Goal: Task Accomplishment & Management: Manage account settings

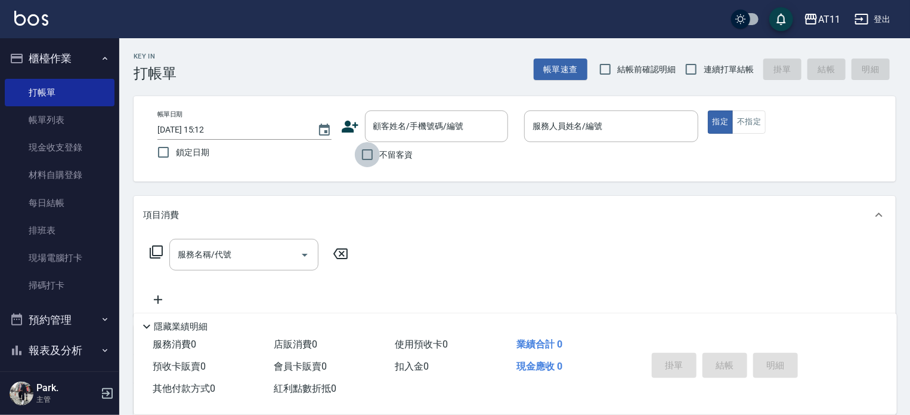
click at [369, 157] on input "不留客資" at bounding box center [367, 154] width 25 height 25
checkbox input "true"
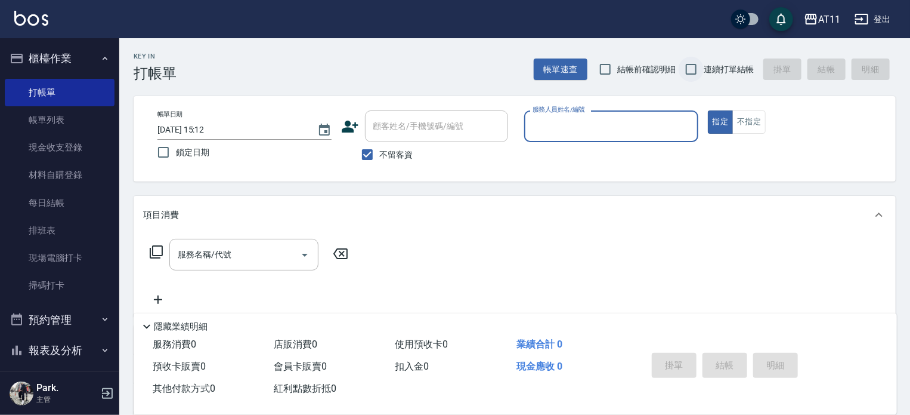
click at [690, 71] on input "連續打單結帳" at bounding box center [691, 69] width 25 height 25
checkbox input "true"
click at [624, 116] on input "服務人員姓名/編號" at bounding box center [611, 126] width 163 height 21
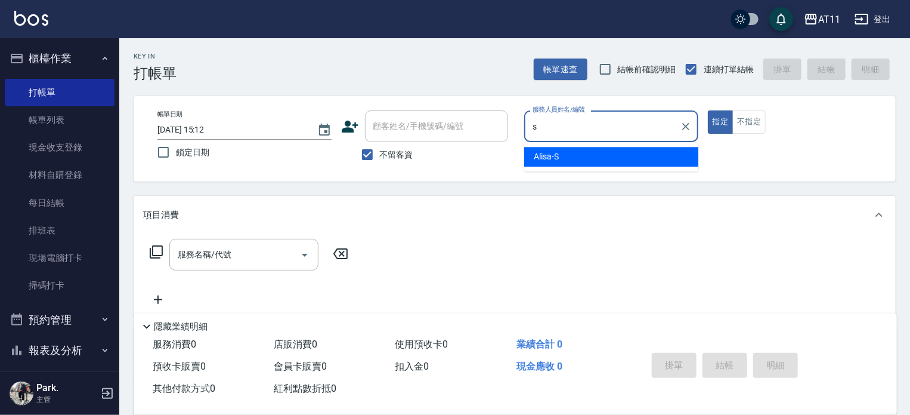
type input "Alisa-S"
type button "true"
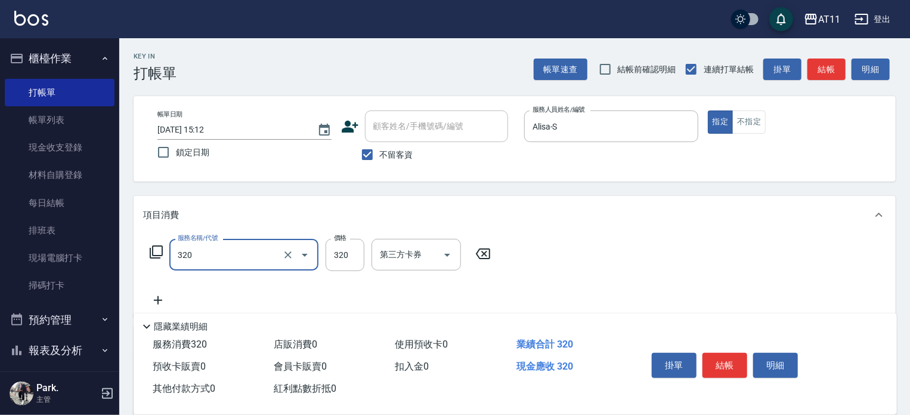
type input "洗剪(320)"
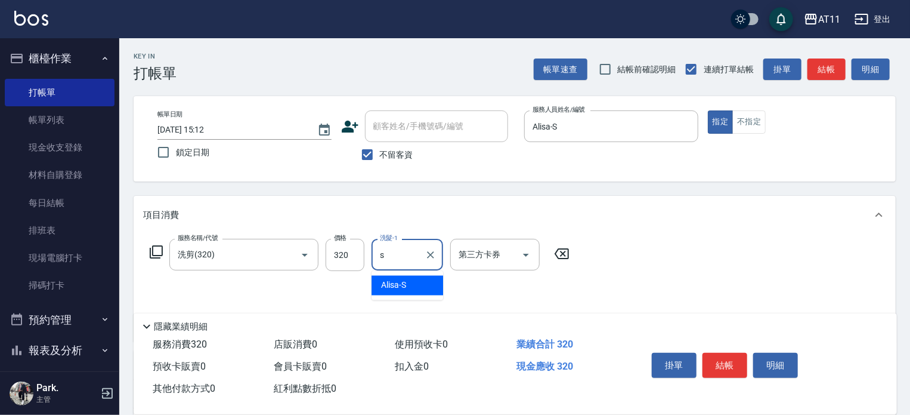
type input "Alisa-S"
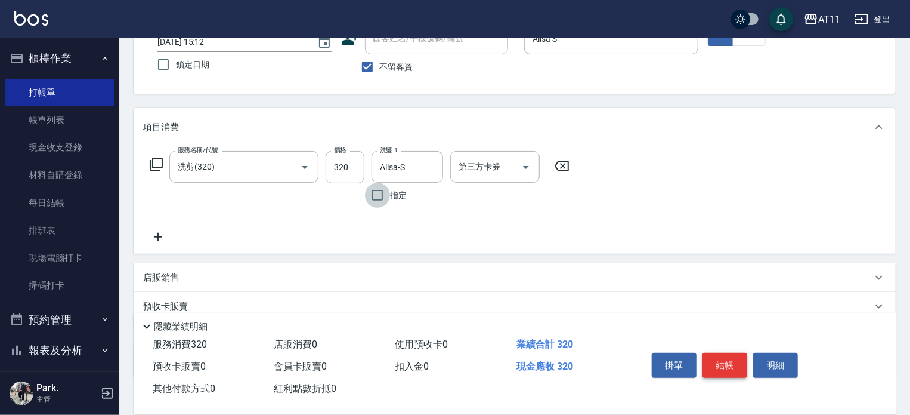
scroll to position [88, 0]
click at [505, 277] on div "店販銷售" at bounding box center [507, 277] width 729 height 13
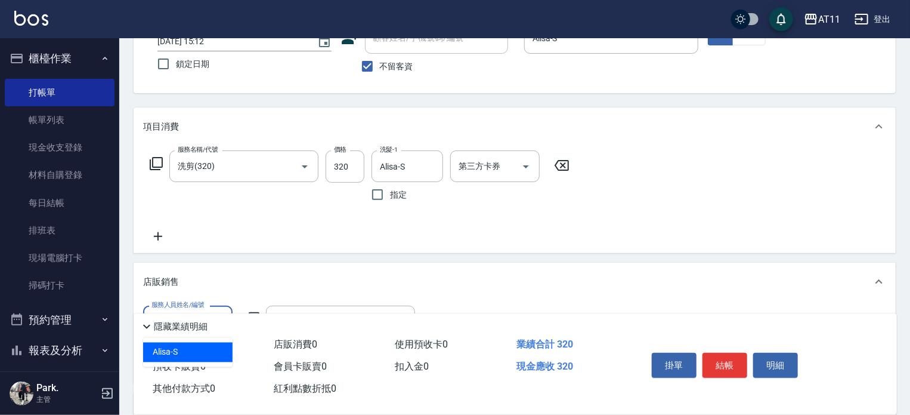
type input "Alisa-S"
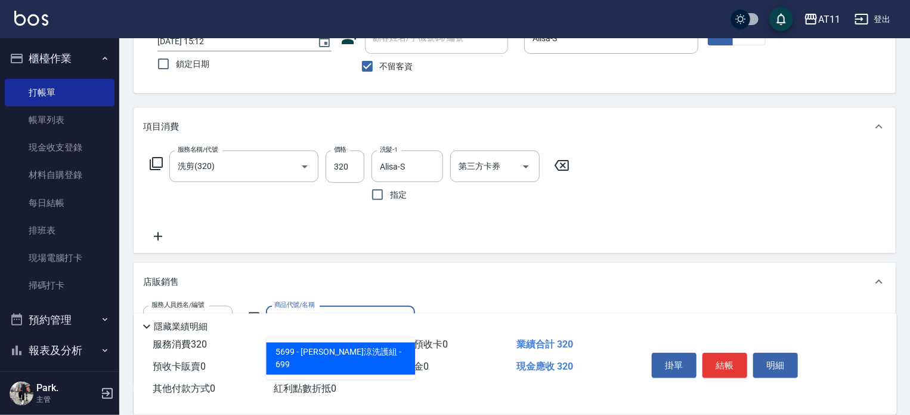
type input "[PERSON_NAME]涼洗護組"
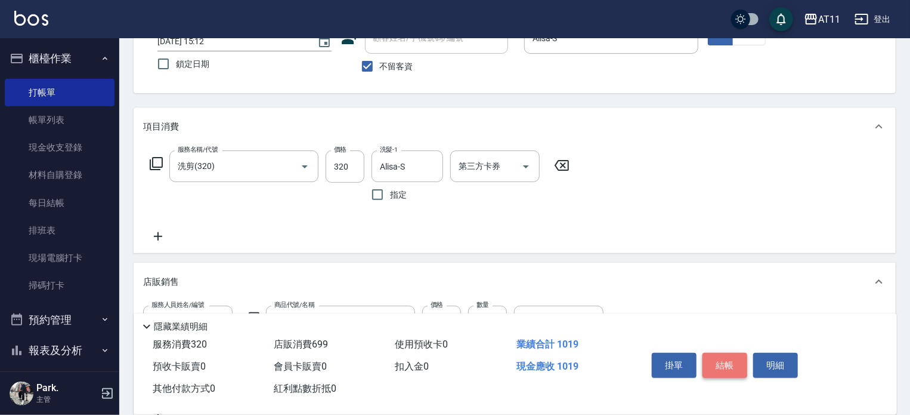
click at [721, 357] on button "結帳" at bounding box center [725, 365] width 45 height 25
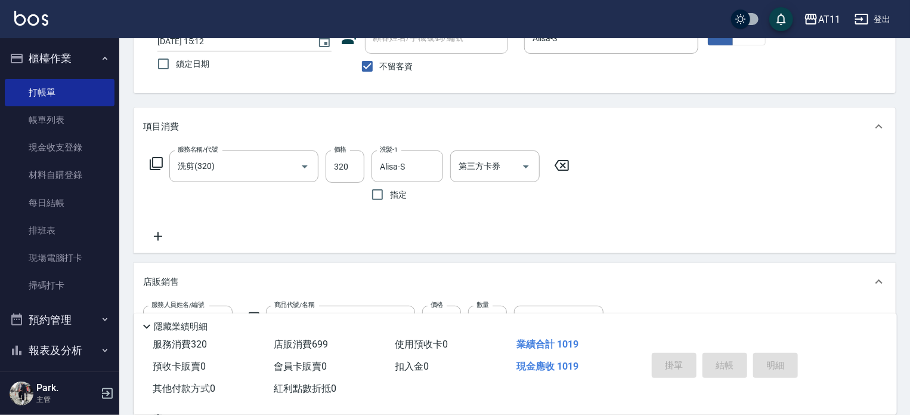
type input "2025/08/18 16:07"
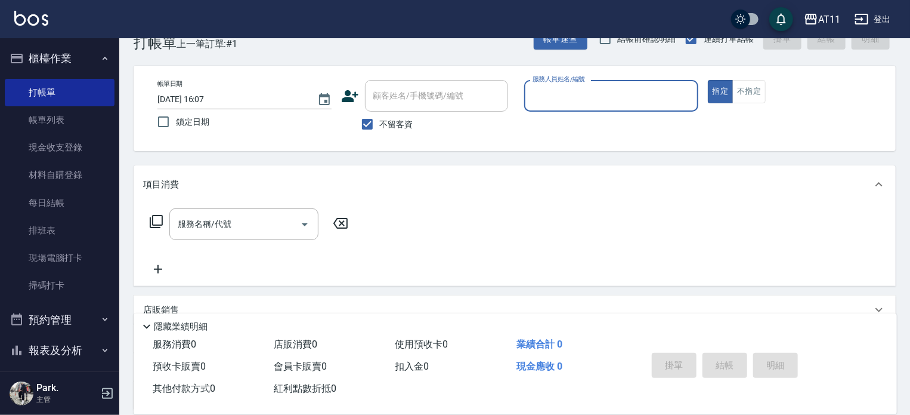
scroll to position [29, 0]
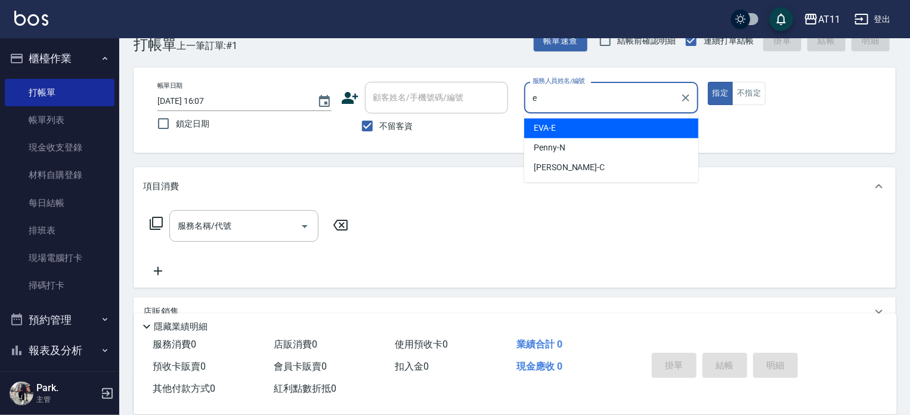
type input "EVA-E"
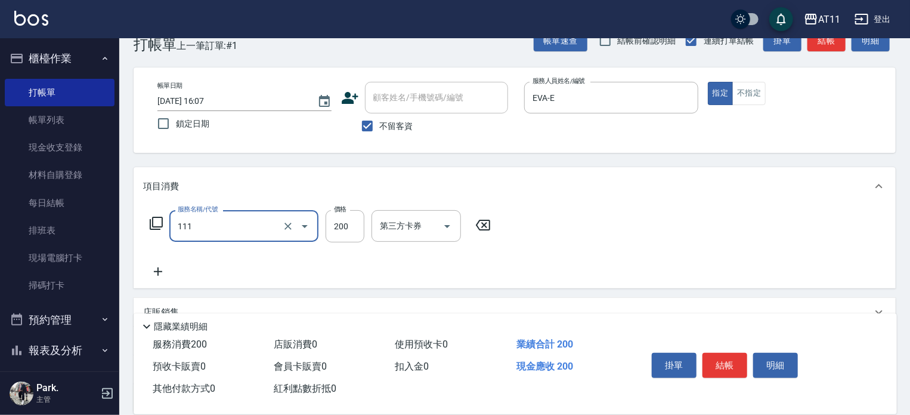
type input "精油洗髮(111)"
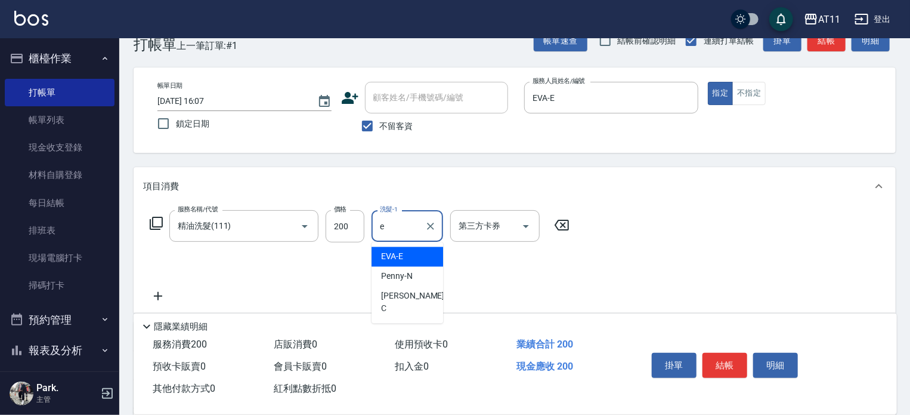
type input "EVA-E"
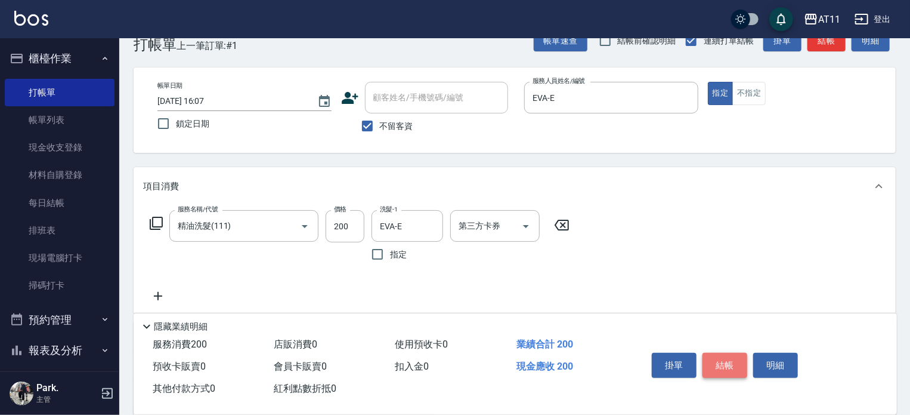
click at [725, 362] on button "結帳" at bounding box center [725, 365] width 45 height 25
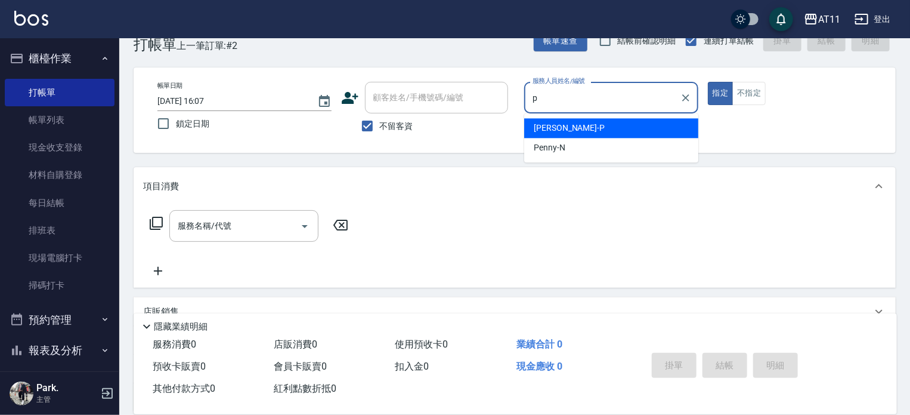
type input "Park-P"
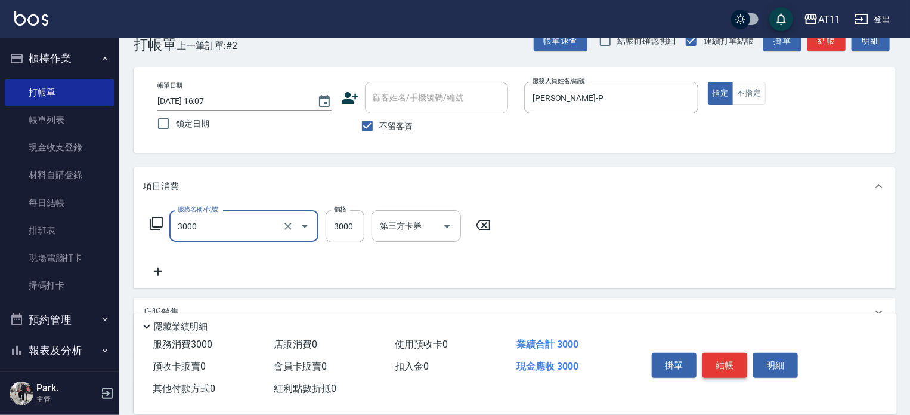
type input "頂級豪華OVC3(3000)"
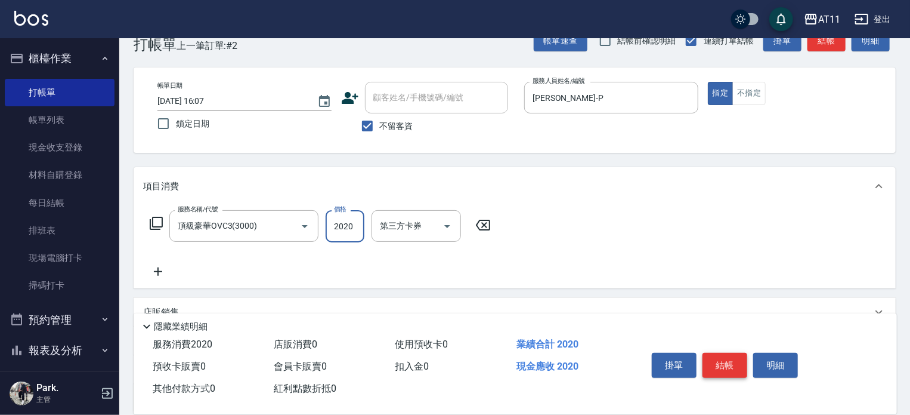
type input "2020"
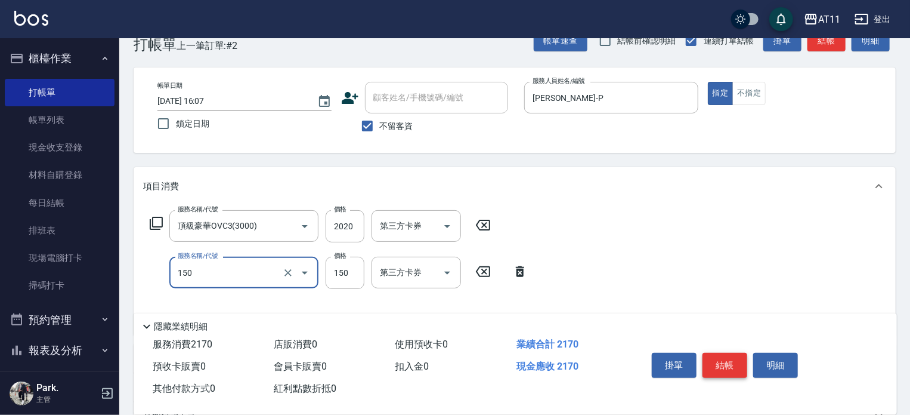
type input "洗髮(150)"
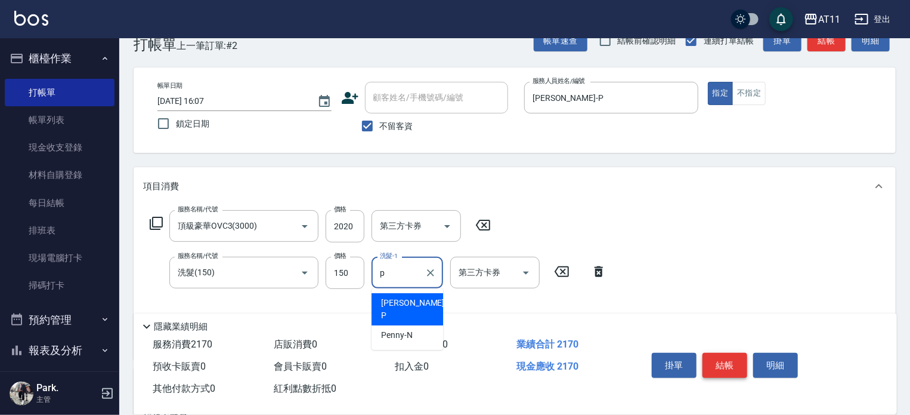
type input "Park-P"
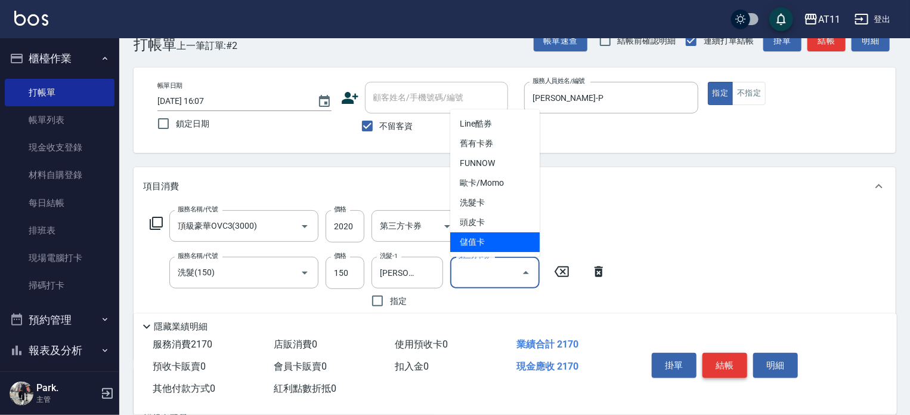
type input "儲值卡"
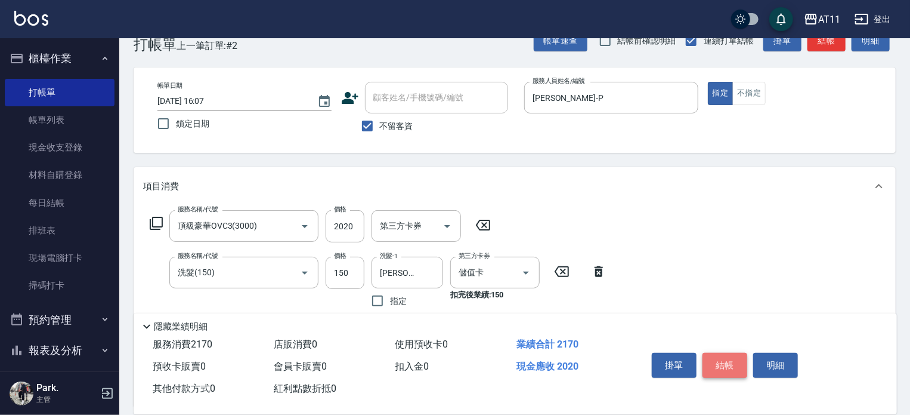
click at [725, 362] on button "結帳" at bounding box center [725, 365] width 45 height 25
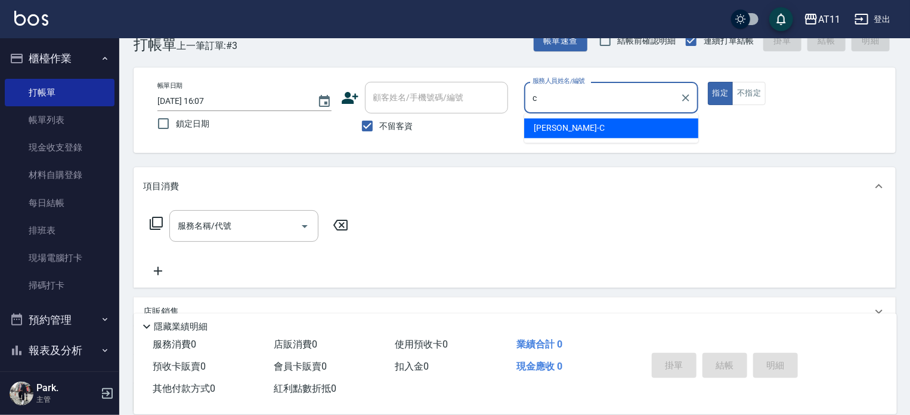
type input "Connie-C"
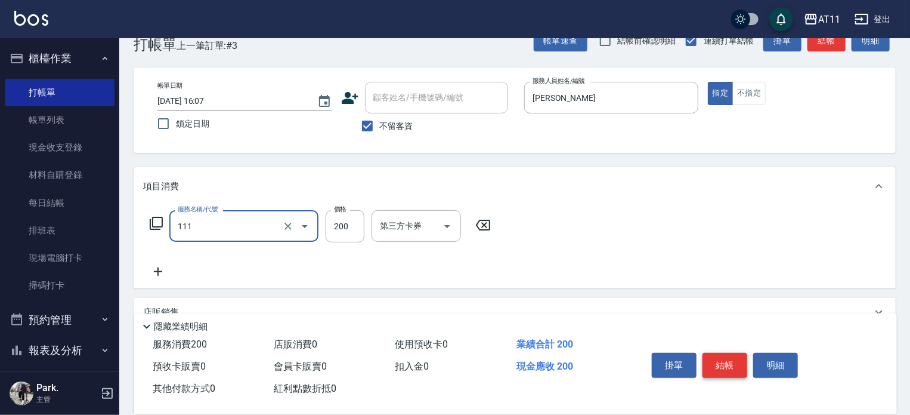
type input "精油洗髮(111)"
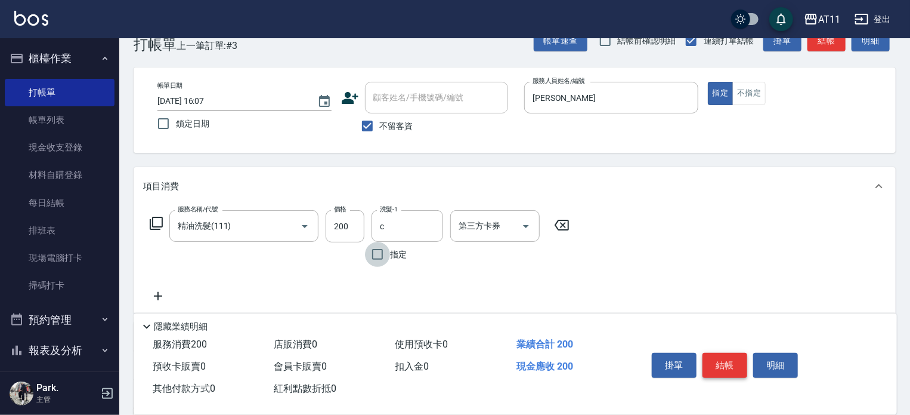
type input "Connie-C"
click at [725, 362] on button "結帳" at bounding box center [725, 365] width 45 height 25
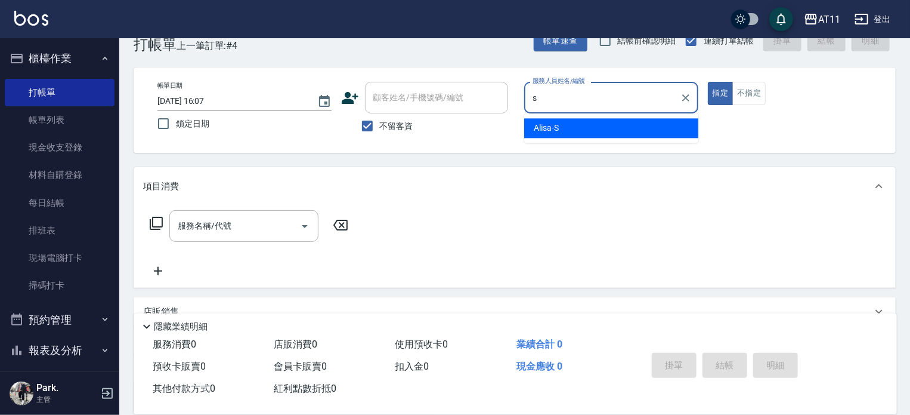
type input "Alisa-S"
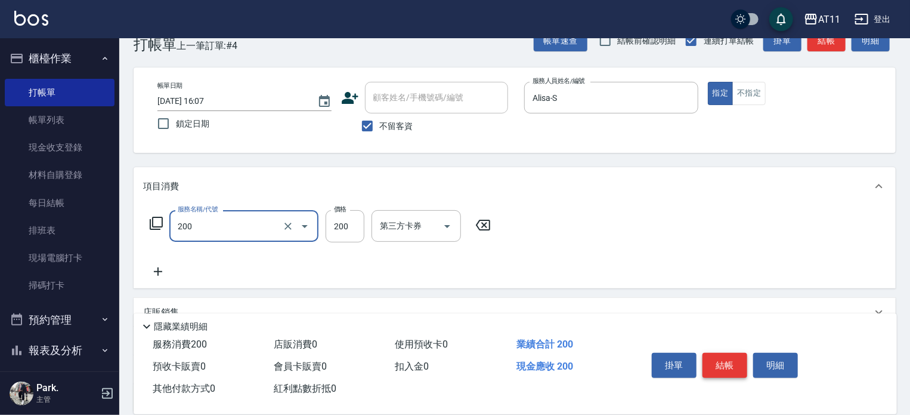
type input "剪髮(200)"
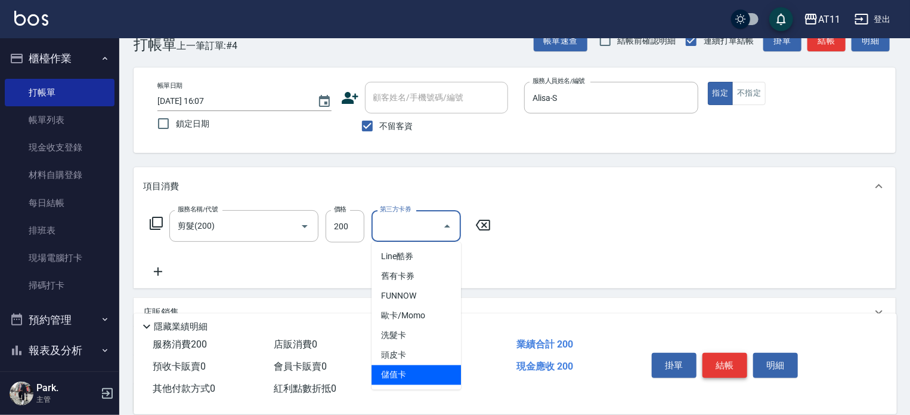
type input "儲值卡"
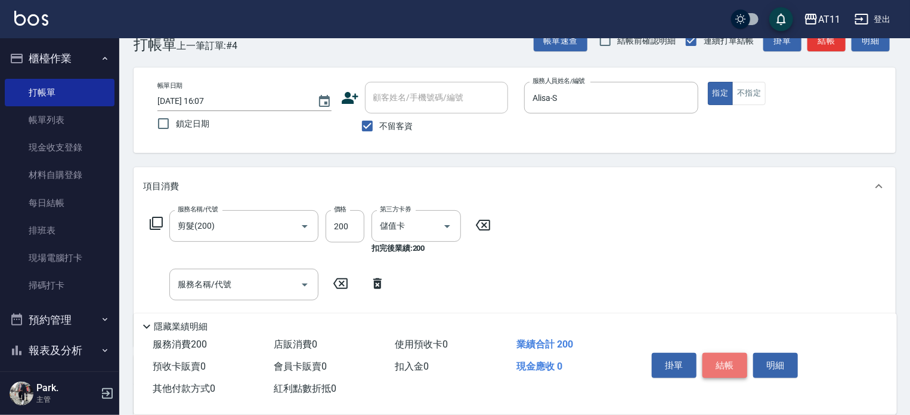
click at [725, 362] on button "結帳" at bounding box center [725, 365] width 45 height 25
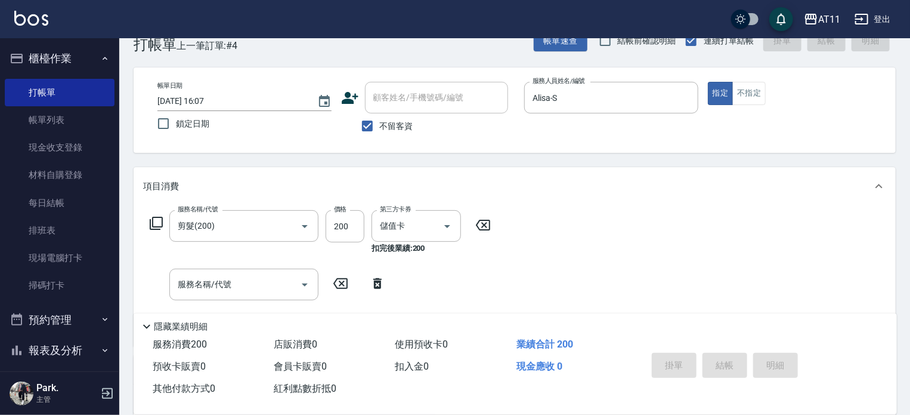
type input "2025/08/18 16:08"
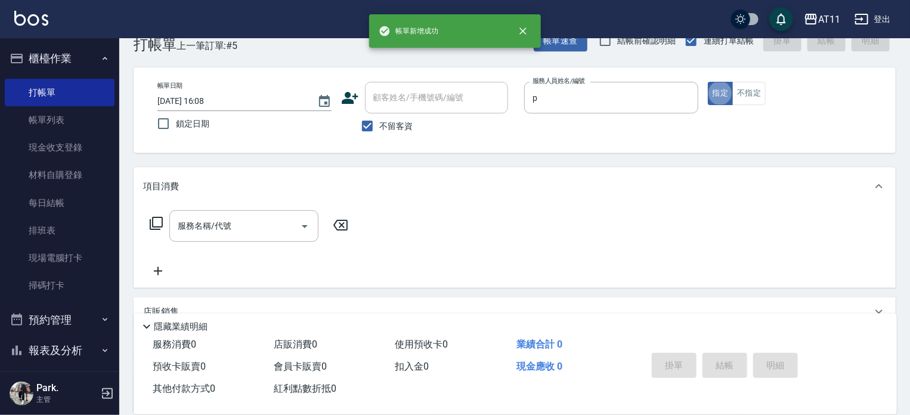
type input "Park-P"
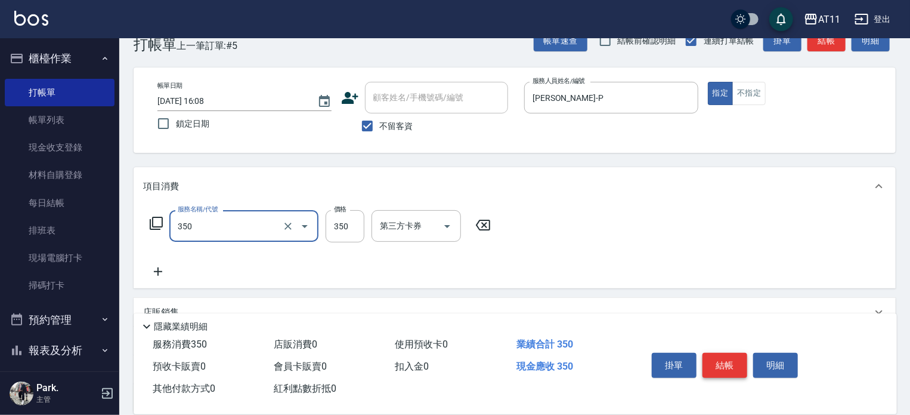
type input "洗髮(350)"
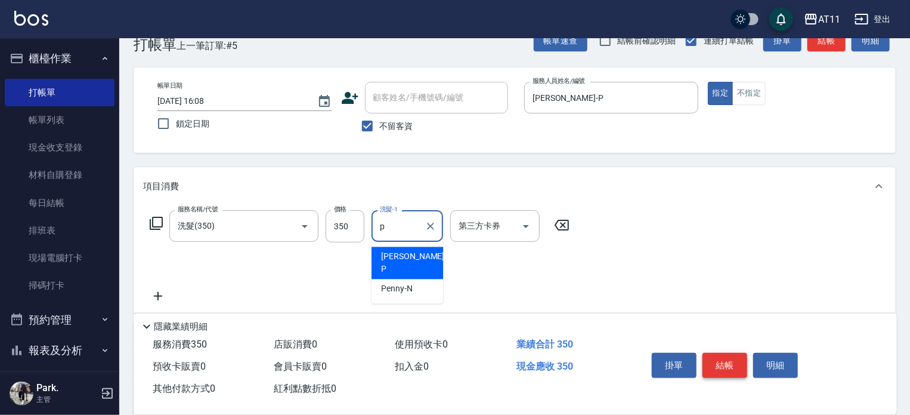
type input "Park-P"
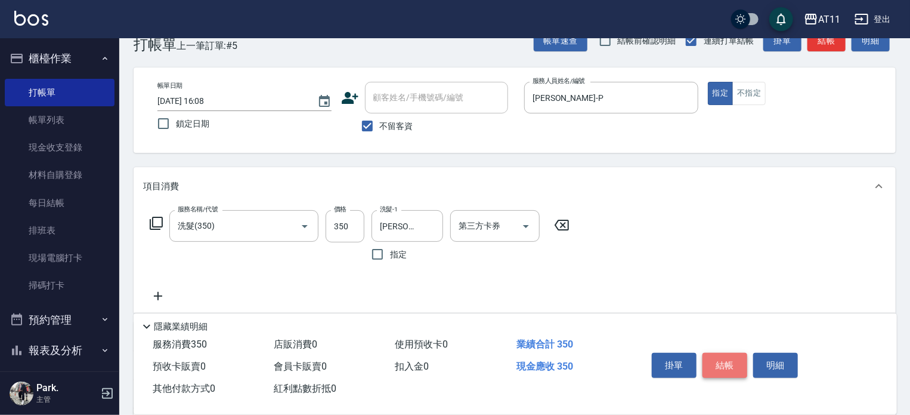
click at [725, 362] on button "結帳" at bounding box center [725, 365] width 45 height 25
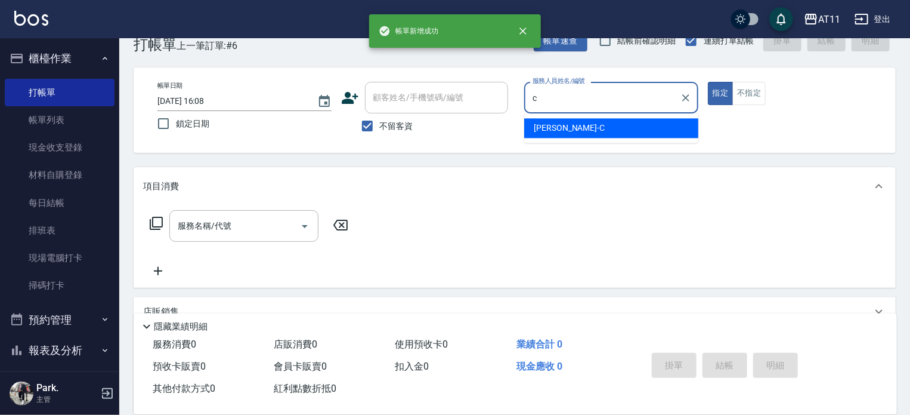
type input "Connie-C"
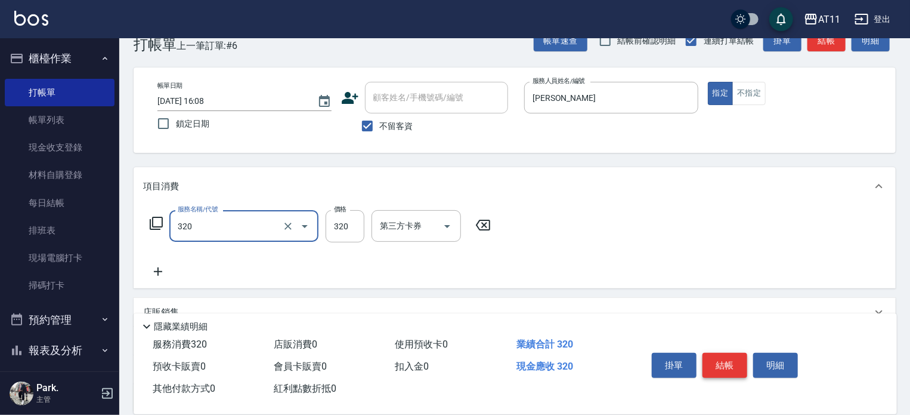
type input "洗剪(320)"
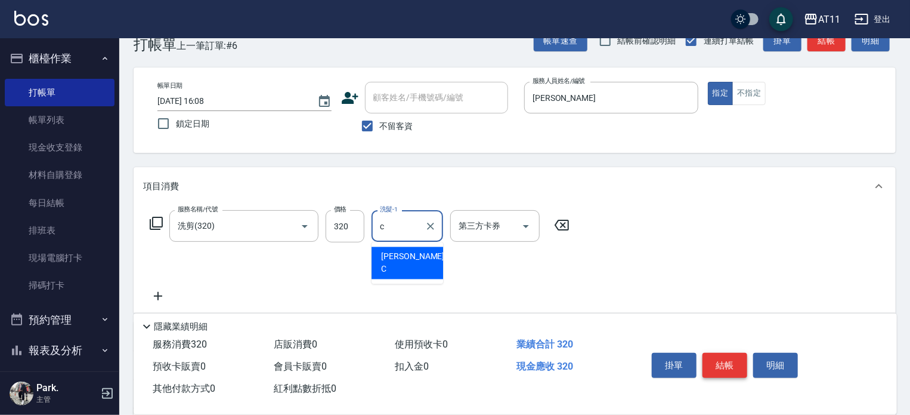
type input "Connie-C"
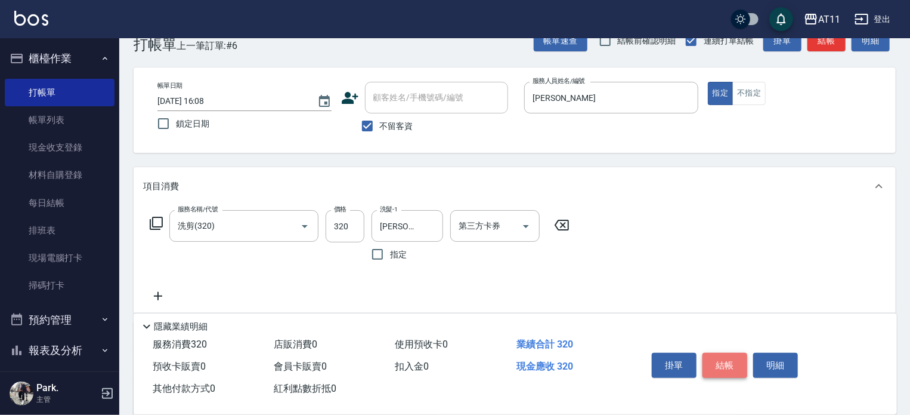
click at [725, 361] on button "結帳" at bounding box center [725, 365] width 45 height 25
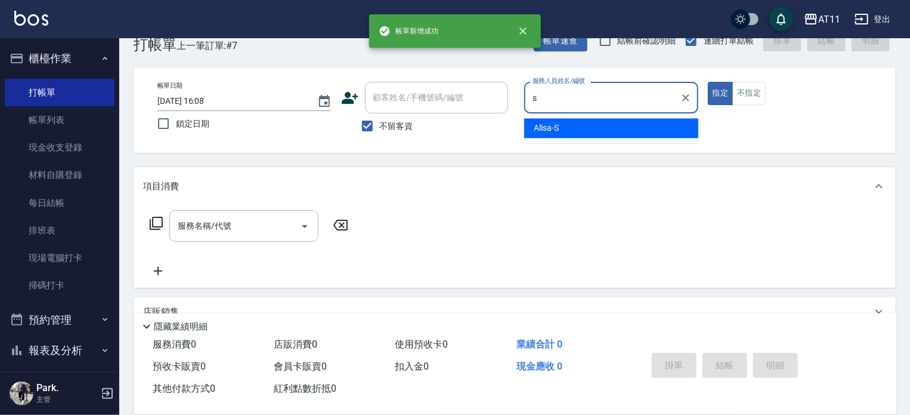
type input "Alisa-S"
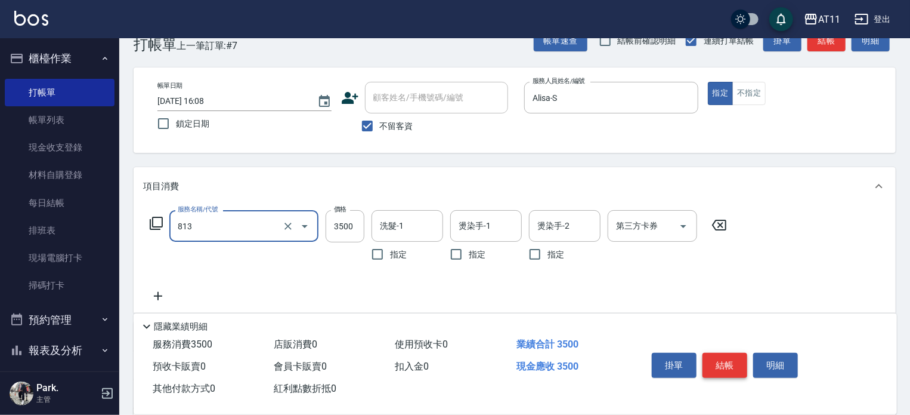
type input "過年染髮A餐(813)"
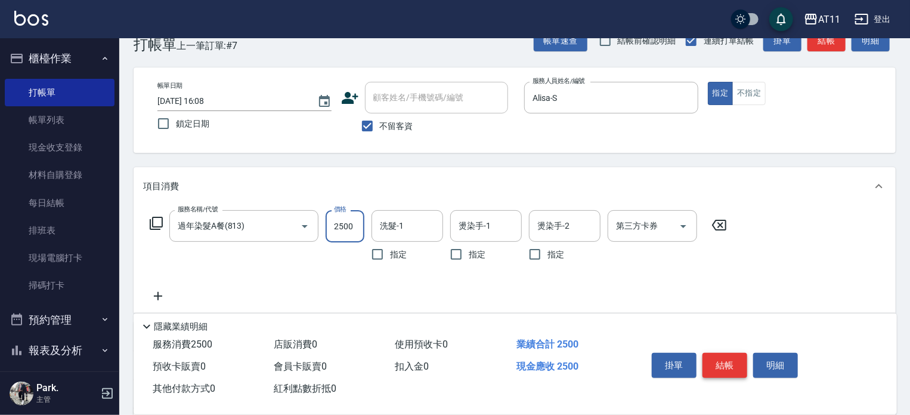
type input "2500"
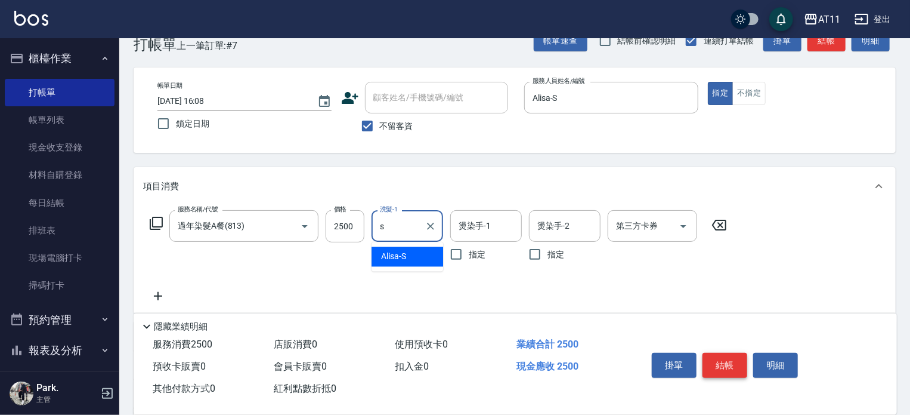
type input "Alisa-S"
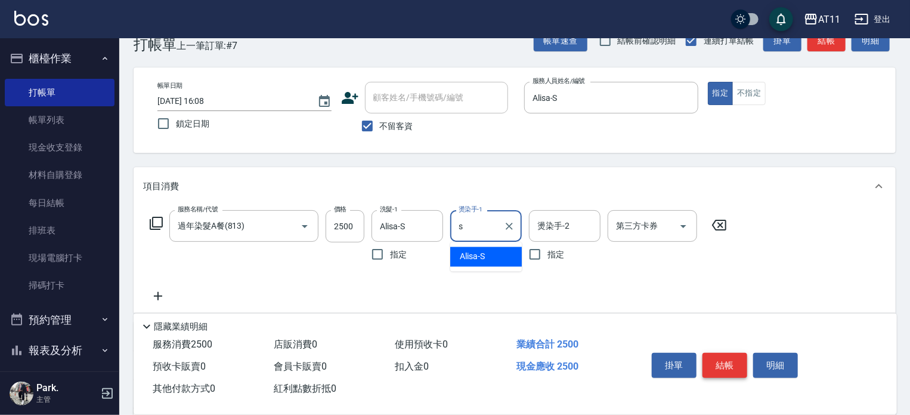
type input "Alisa-S"
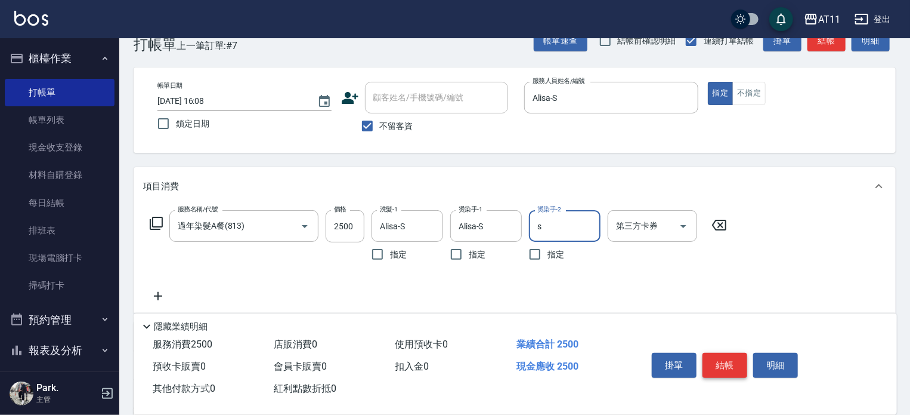
type input "Alisa-S"
click at [725, 361] on button "結帳" at bounding box center [725, 365] width 45 height 25
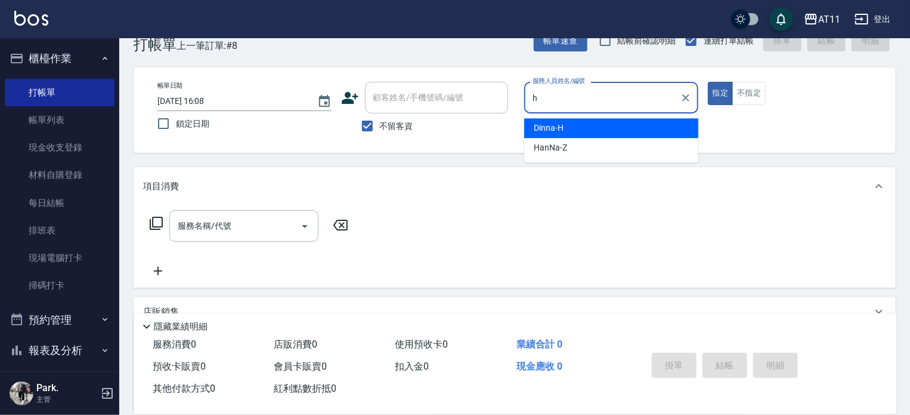
type input "Dinna-H"
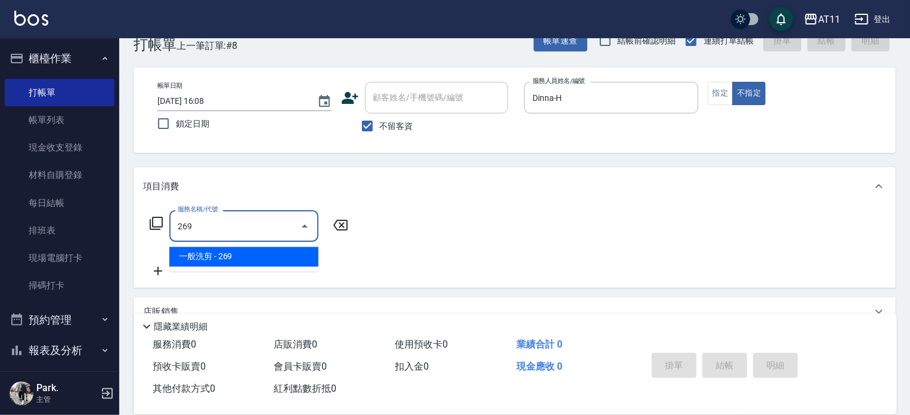
type input "一般洗剪(269)"
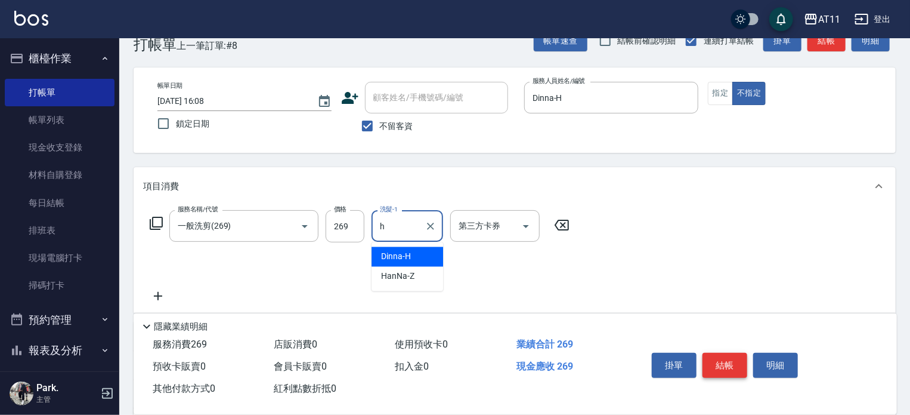
type input "Dinna-H"
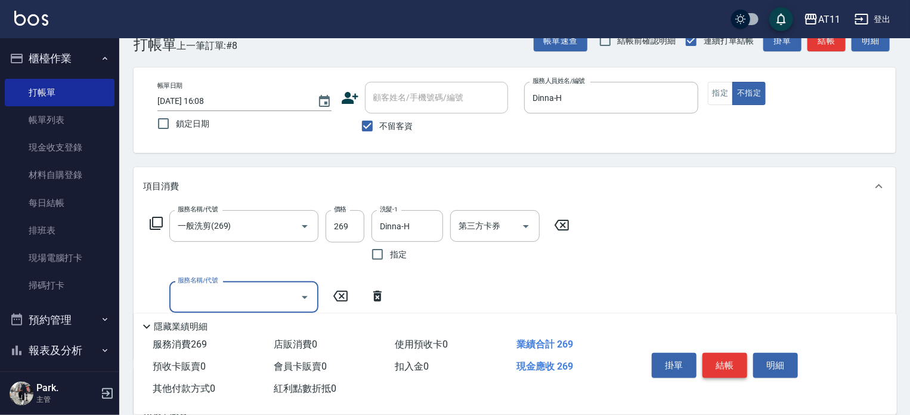
click at [723, 362] on button "結帳" at bounding box center [725, 365] width 45 height 25
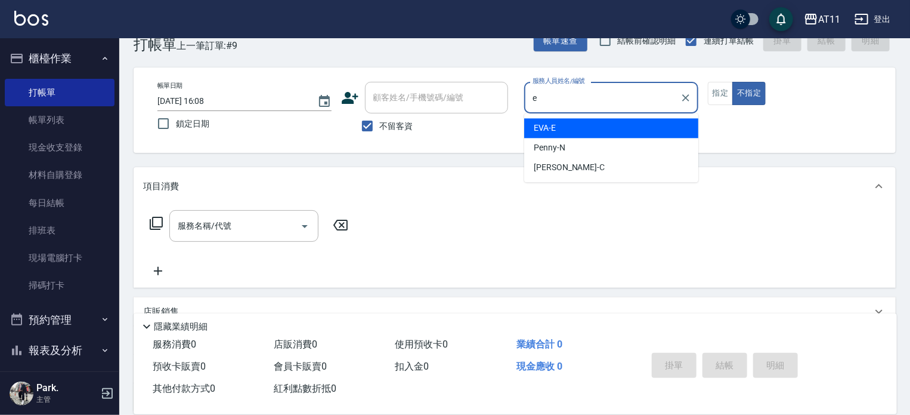
type input "EVA-E"
type button "false"
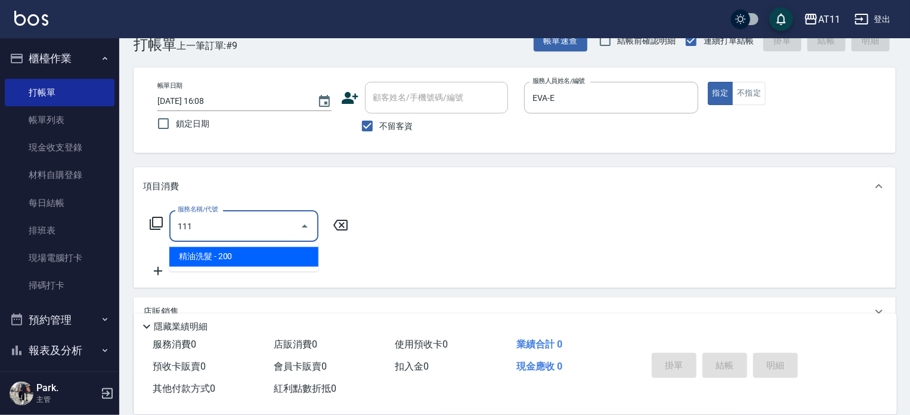
type input "精油洗髮(111)"
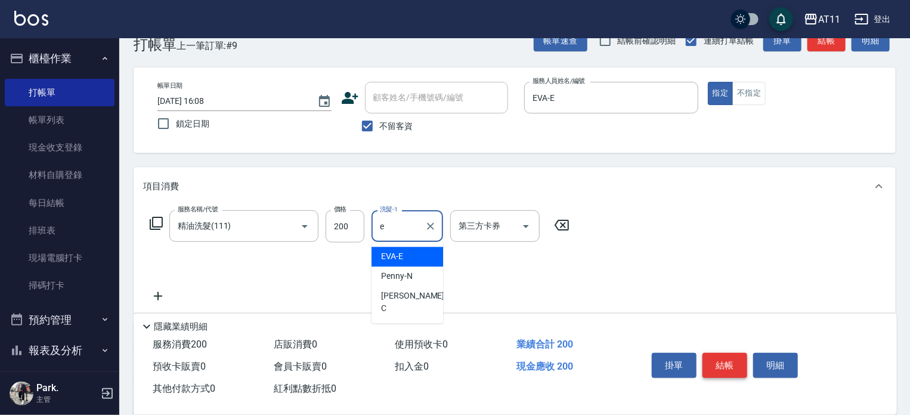
type input "EVA-E"
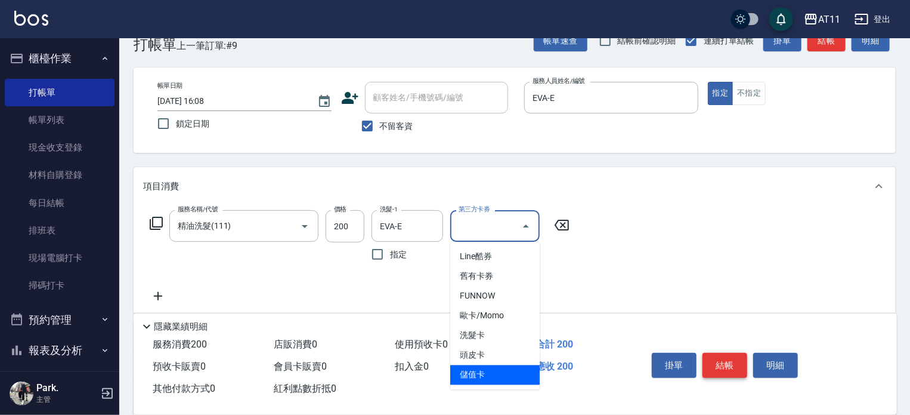
type input "儲值卡"
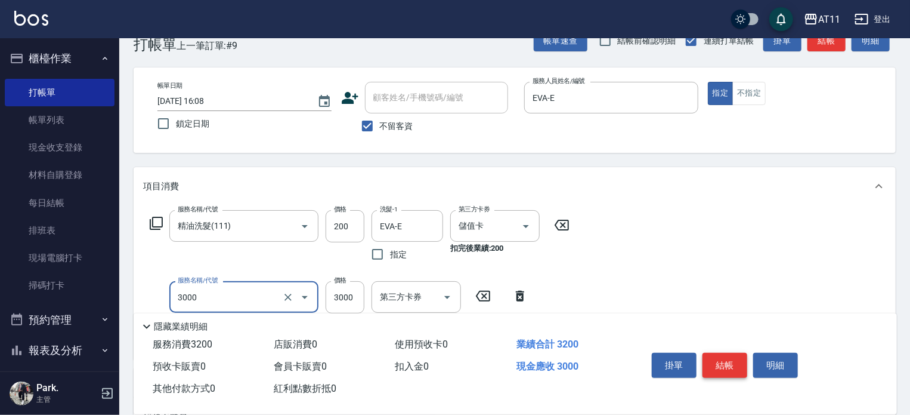
type input "頂級豪華OVC3(3000)"
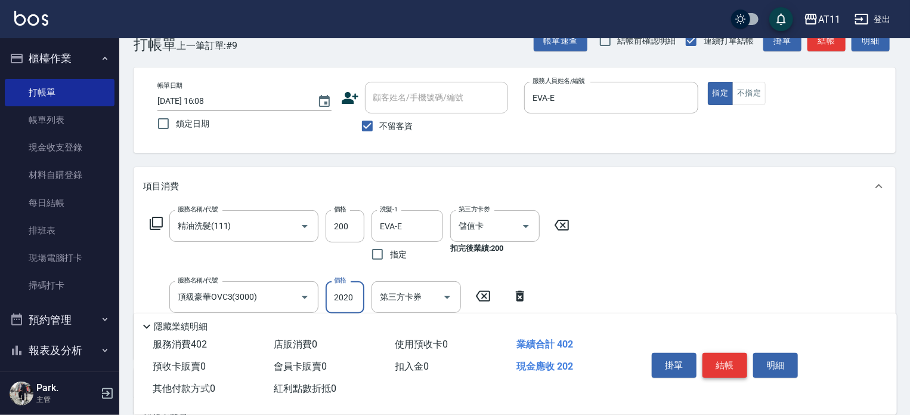
type input "2020"
click at [723, 362] on button "結帳" at bounding box center [725, 365] width 45 height 25
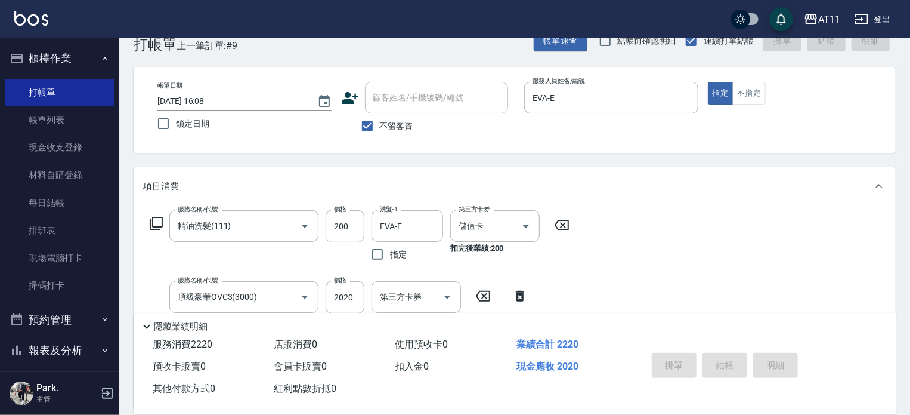
type input "2025/08/18 16:09"
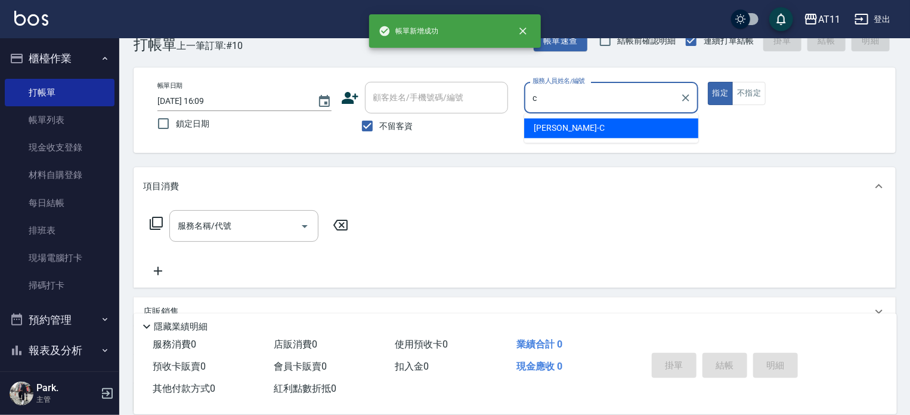
type input "Connie-C"
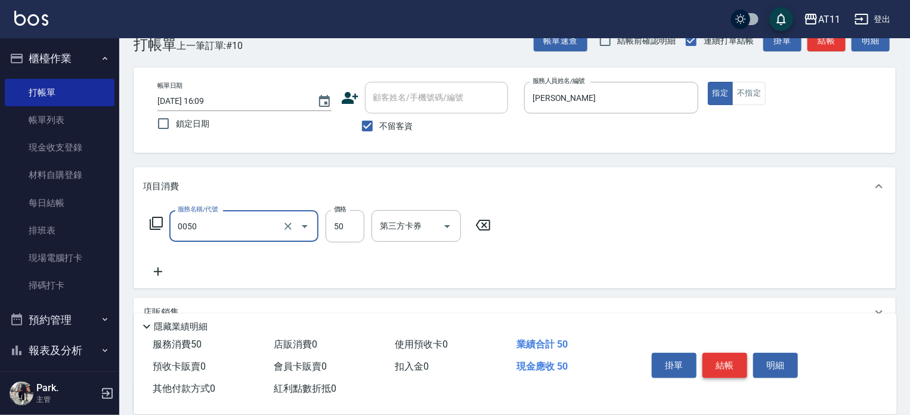
type input "剪瀏海(0050)"
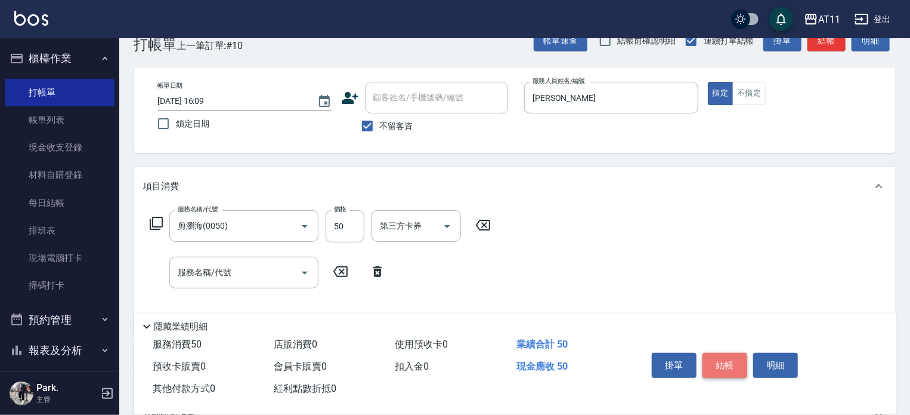
click at [723, 362] on button "結帳" at bounding box center [725, 365] width 45 height 25
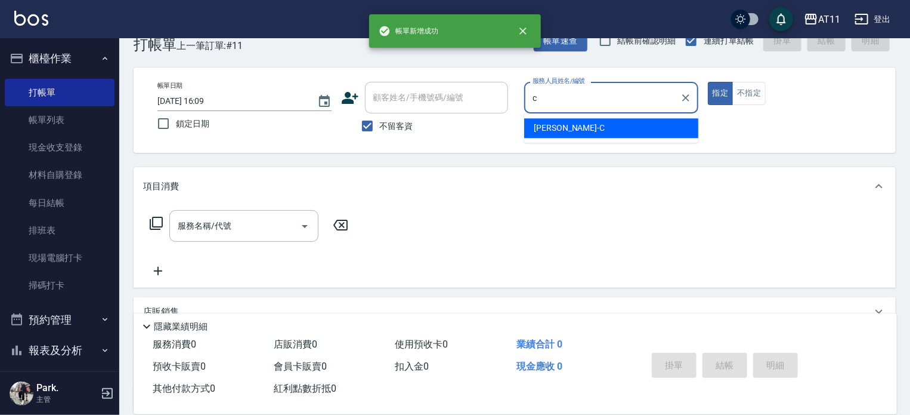
type input "Connie-C"
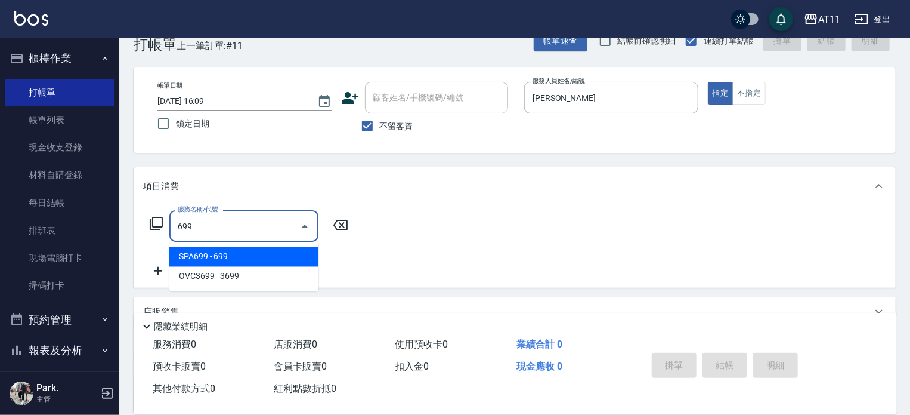
type input "SPA699(699)"
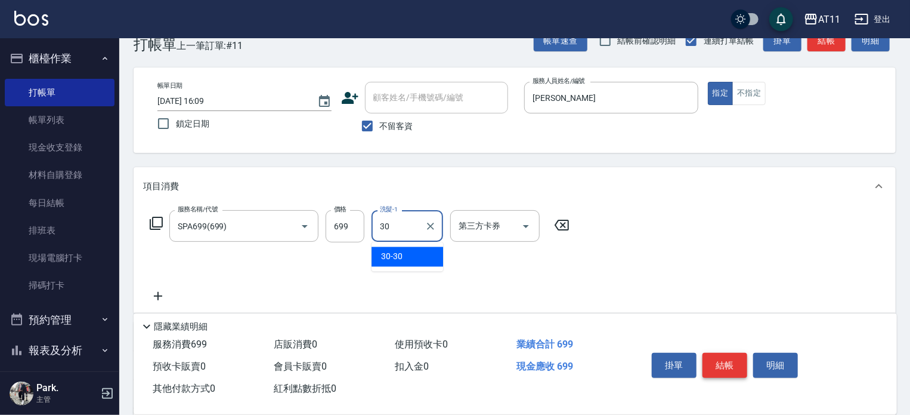
type input "30-30"
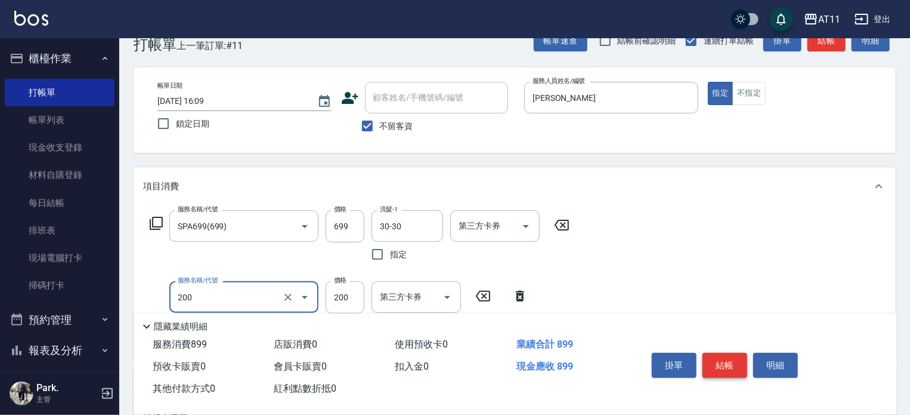
type input "剪髮(200)"
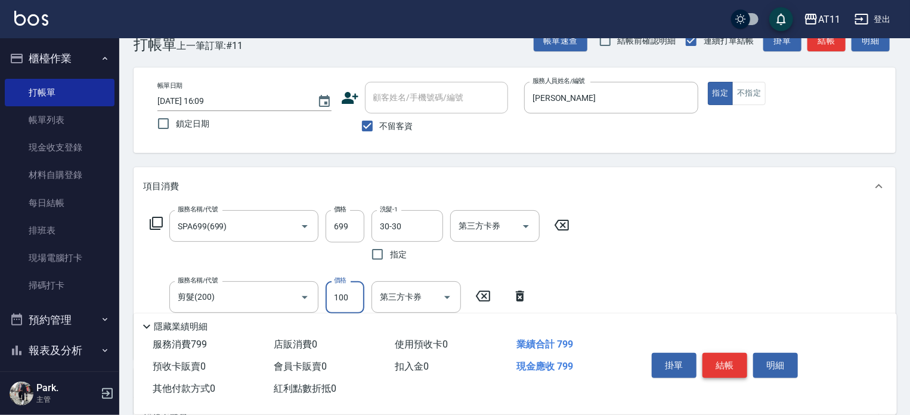
type input "100"
click at [723, 362] on button "結帳" at bounding box center [725, 365] width 45 height 25
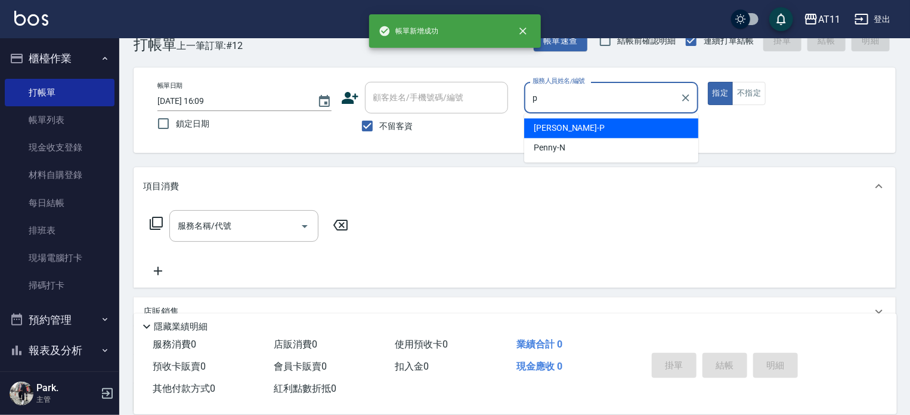
type input "Park-P"
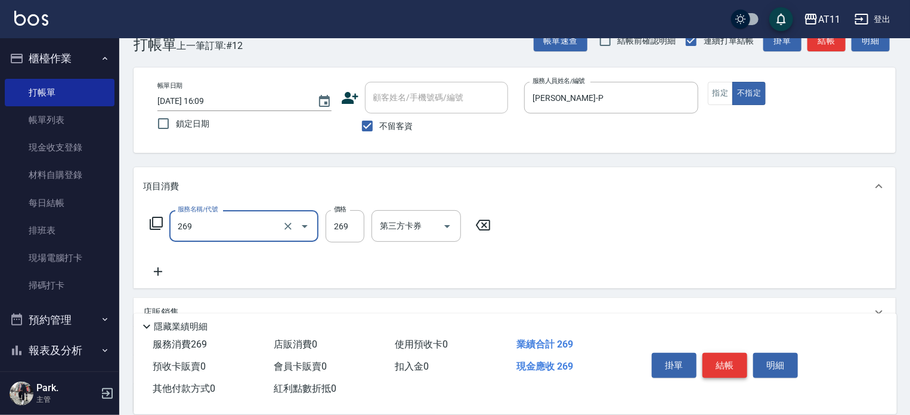
type input "一般洗剪(269)"
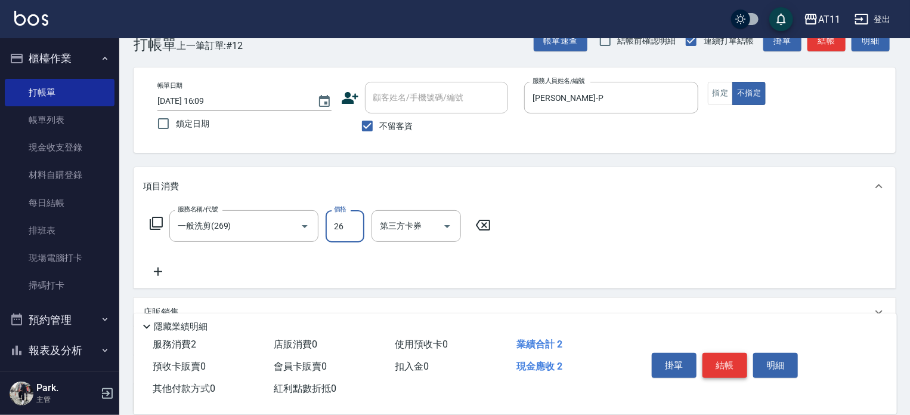
type input "269"
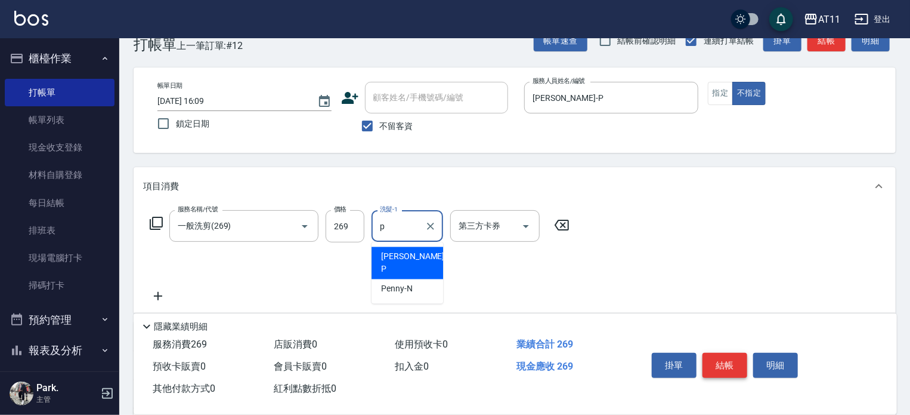
type input "Park-P"
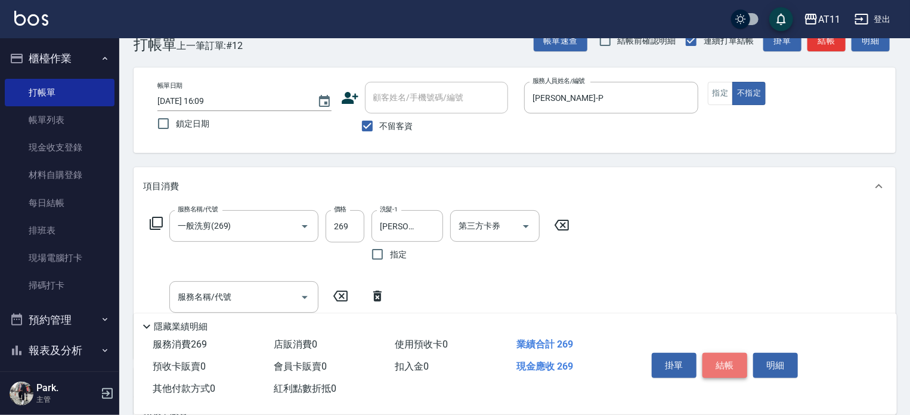
click at [723, 362] on button "結帳" at bounding box center [725, 365] width 45 height 25
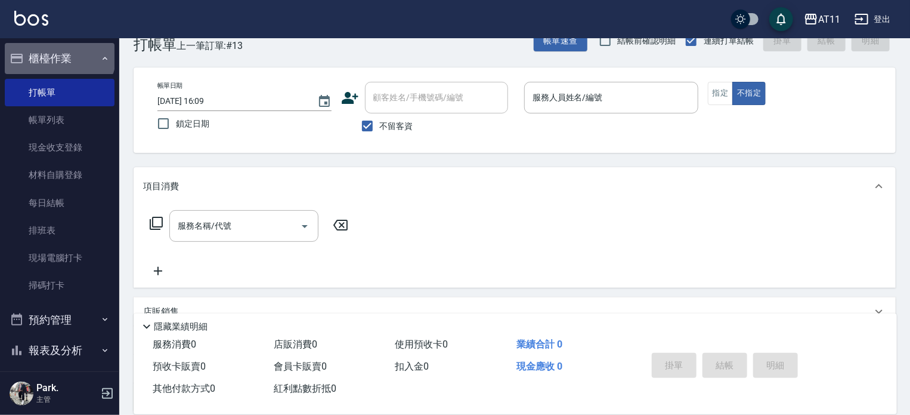
click at [58, 55] on button "櫃檯作業" at bounding box center [60, 58] width 110 height 31
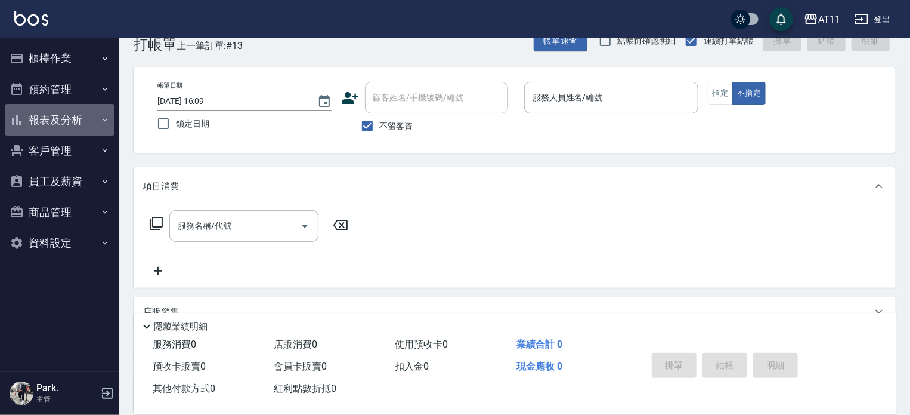
click at [67, 122] on button "報表及分析" at bounding box center [60, 119] width 110 height 31
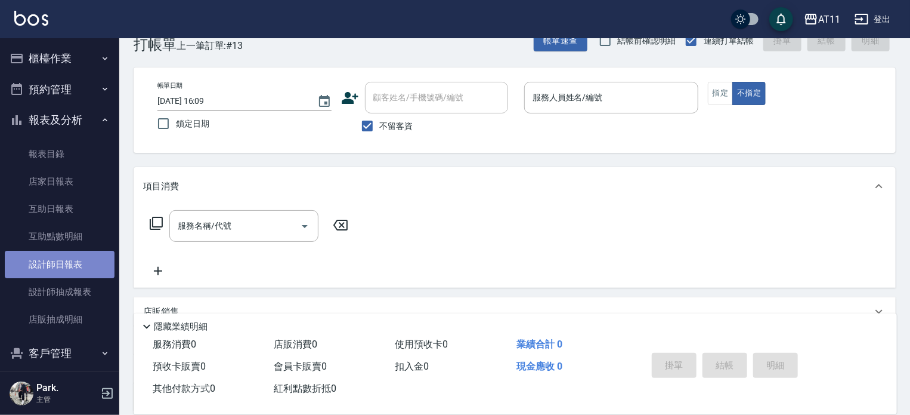
click at [72, 264] on link "設計師日報表" at bounding box center [60, 264] width 110 height 27
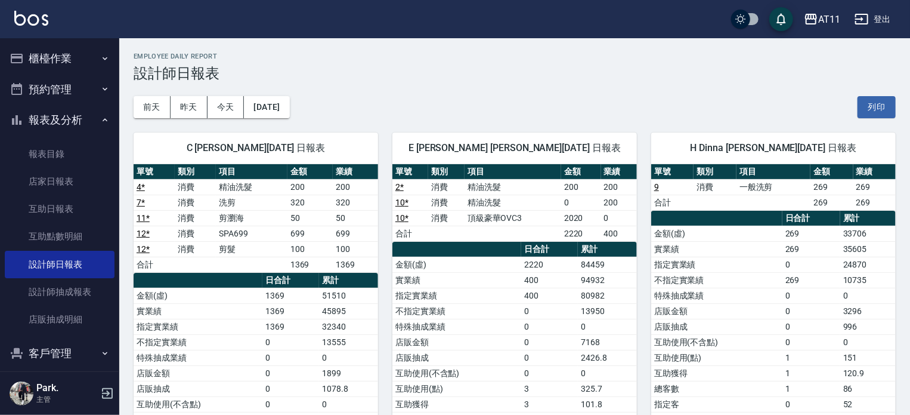
click at [604, 76] on h3 "設計師日報表" at bounding box center [515, 73] width 762 height 17
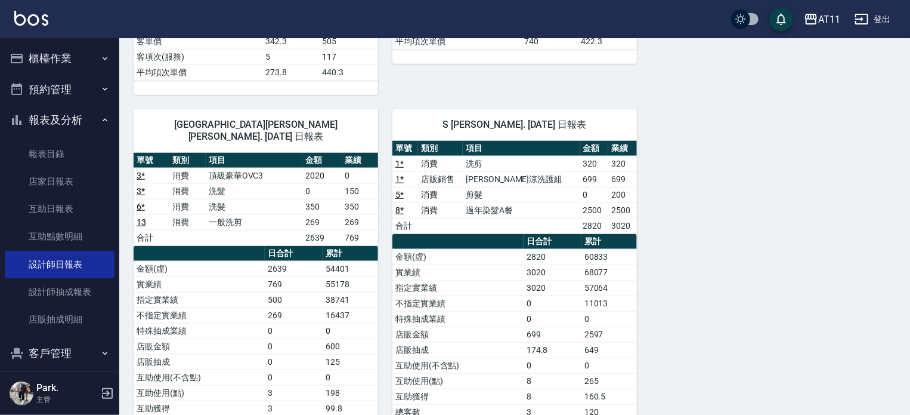
scroll to position [515, 0]
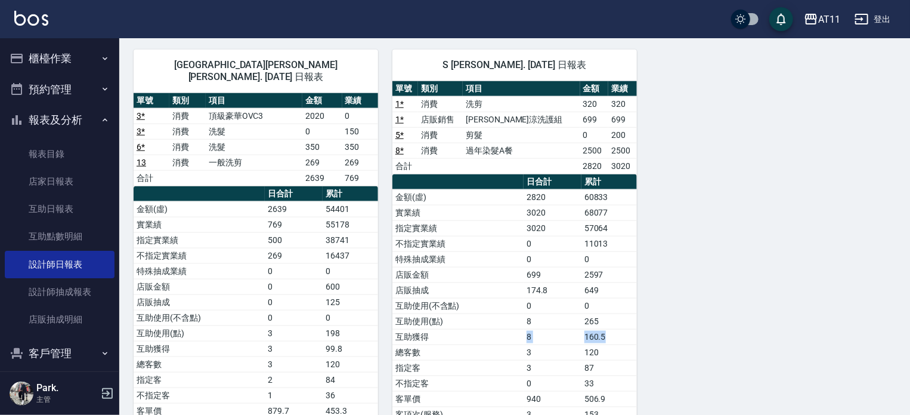
drag, startPoint x: 629, startPoint y: 336, endPoint x: 637, endPoint y: 336, distance: 7.8
click at [637, 336] on tr "互助獲得 8 160.5" at bounding box center [515, 337] width 245 height 16
click at [637, 336] on td "160.5" at bounding box center [609, 337] width 55 height 16
click at [397, 149] on link "8 *" at bounding box center [399, 151] width 8 height 10
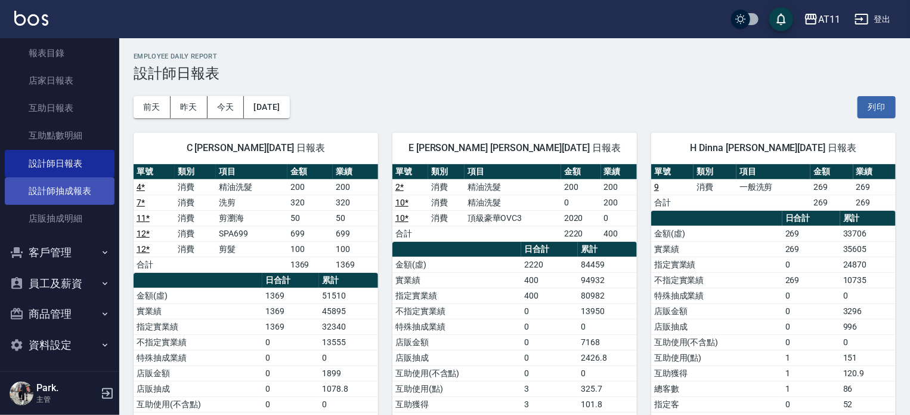
scroll to position [103, 0]
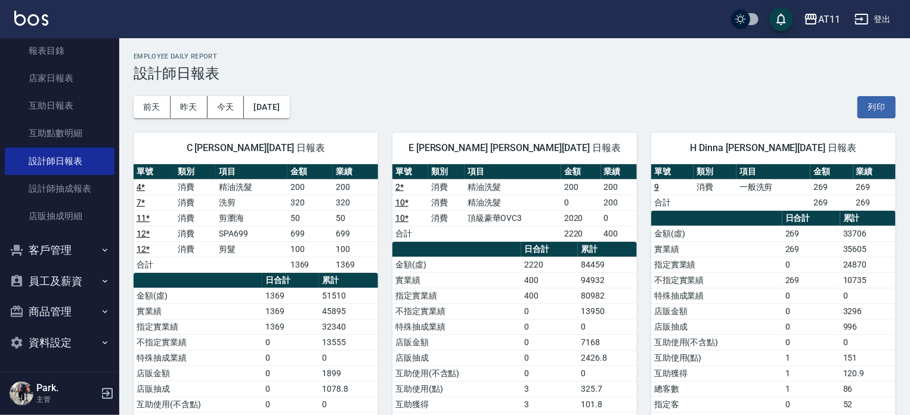
click at [63, 249] on button "客戶管理" at bounding box center [60, 249] width 110 height 31
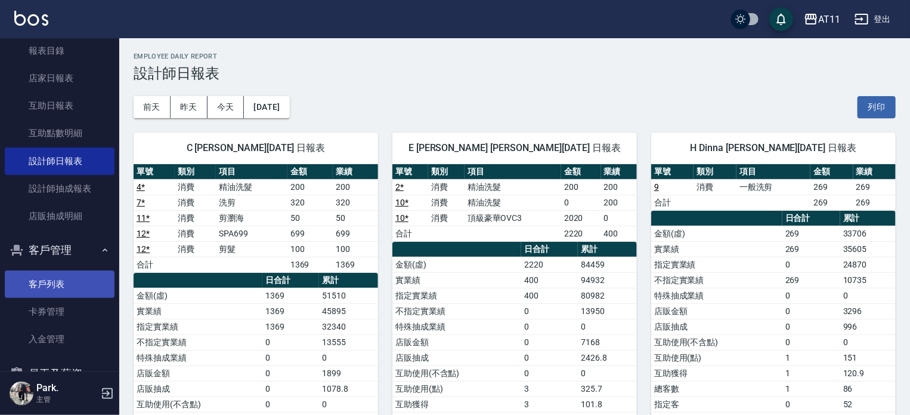
click at [76, 282] on link "客戶列表" at bounding box center [60, 283] width 110 height 27
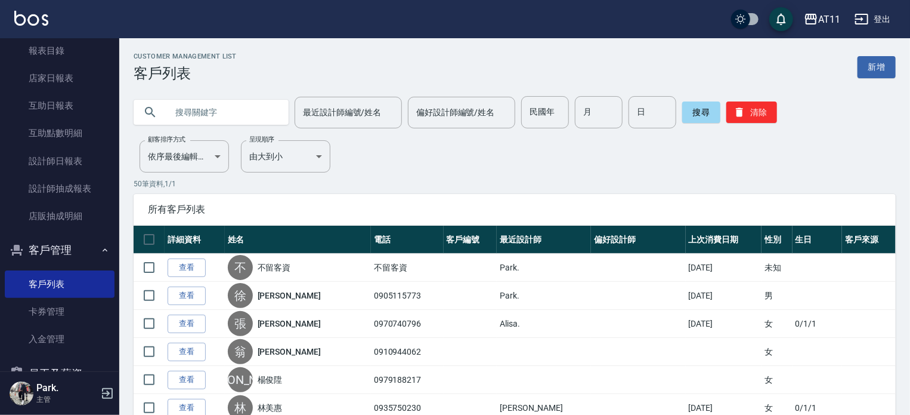
click at [196, 116] on input "text" at bounding box center [223, 112] width 112 height 32
type input "r"
type input "簡"
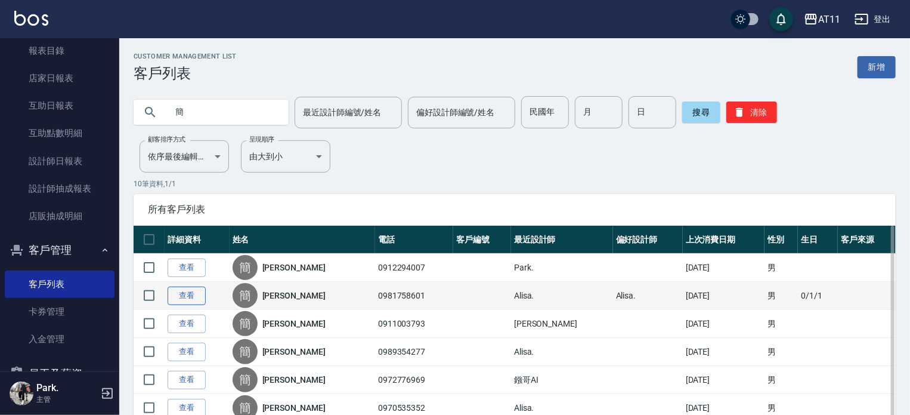
click at [181, 295] on link "查看" at bounding box center [187, 295] width 38 height 18
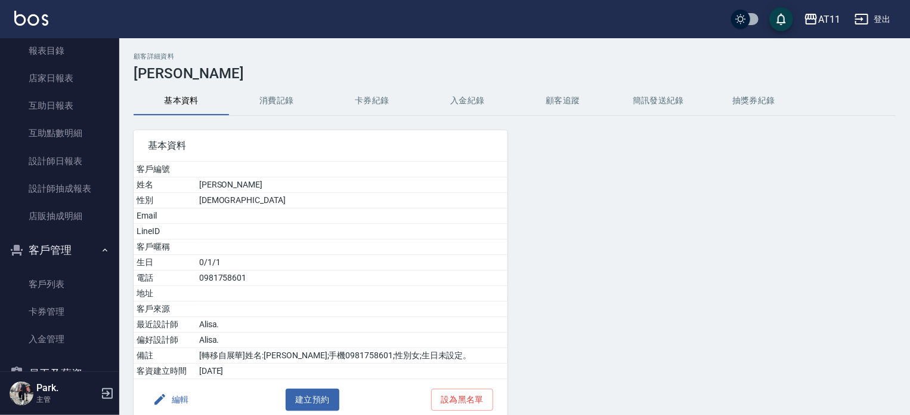
click at [470, 92] on button "入金紀錄" at bounding box center [467, 100] width 95 height 29
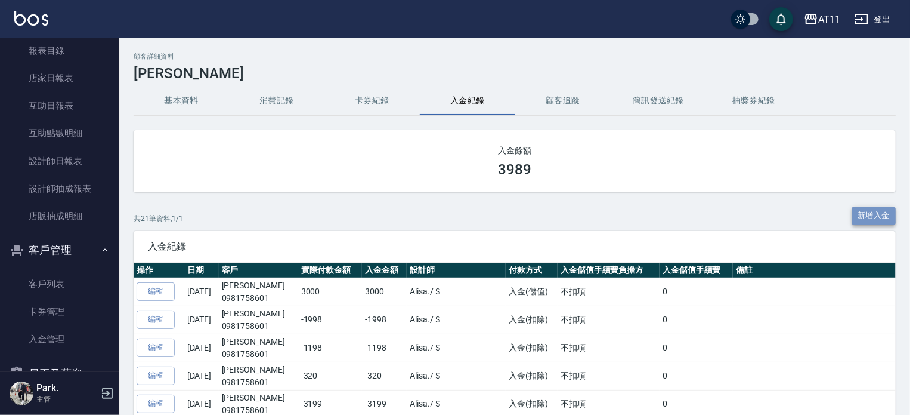
click at [869, 221] on button "新增入金" at bounding box center [874, 215] width 44 height 18
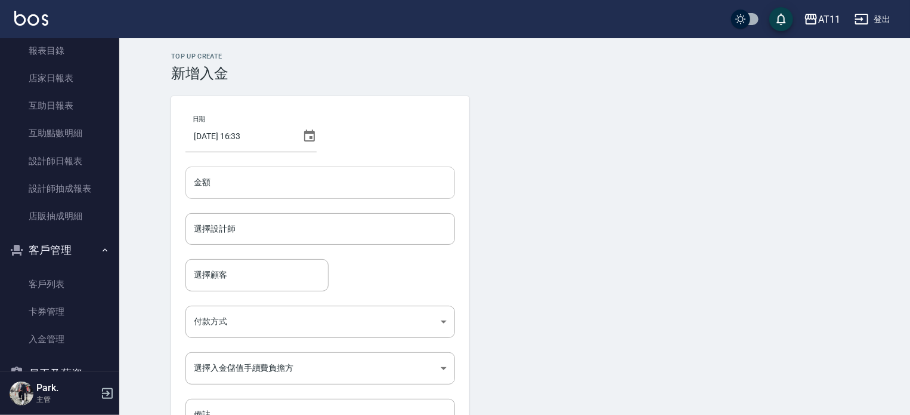
click at [223, 179] on input "金額" at bounding box center [321, 182] width 270 height 32
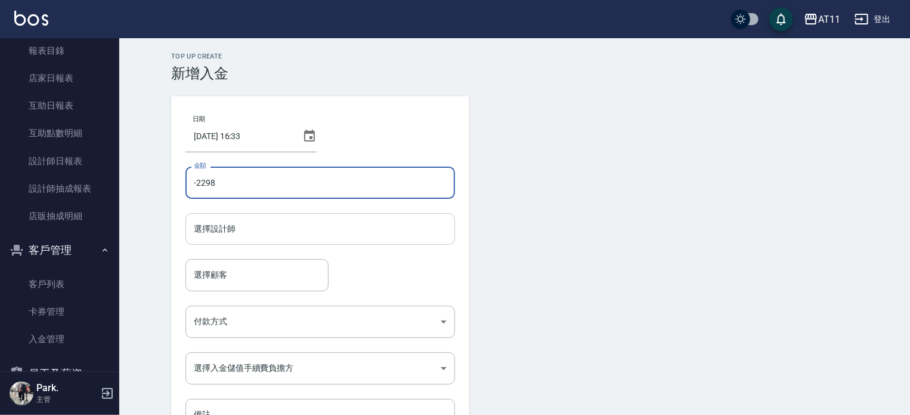
type input "-2298"
click at [265, 225] on input "選擇設計師" at bounding box center [320, 228] width 259 height 21
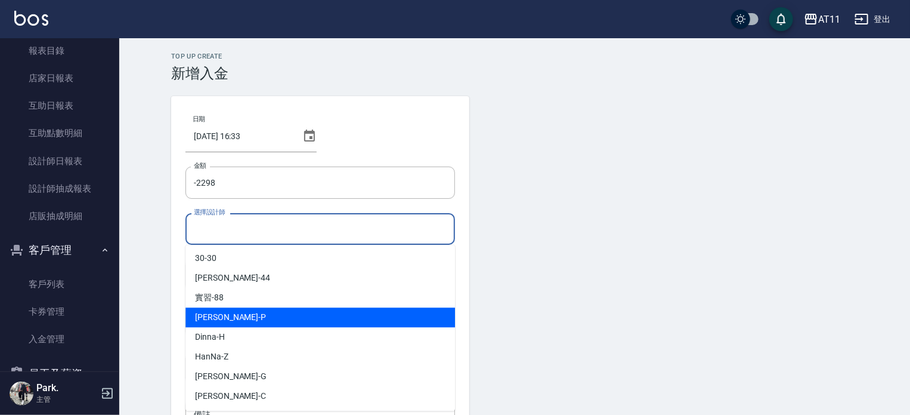
scroll to position [158, 0]
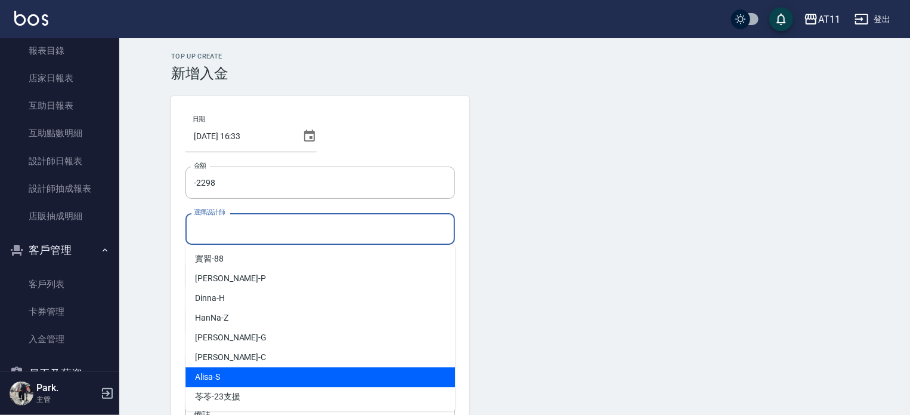
click at [227, 379] on div "Alisa -S" at bounding box center [321, 377] width 270 height 20
type input "Alisa-S"
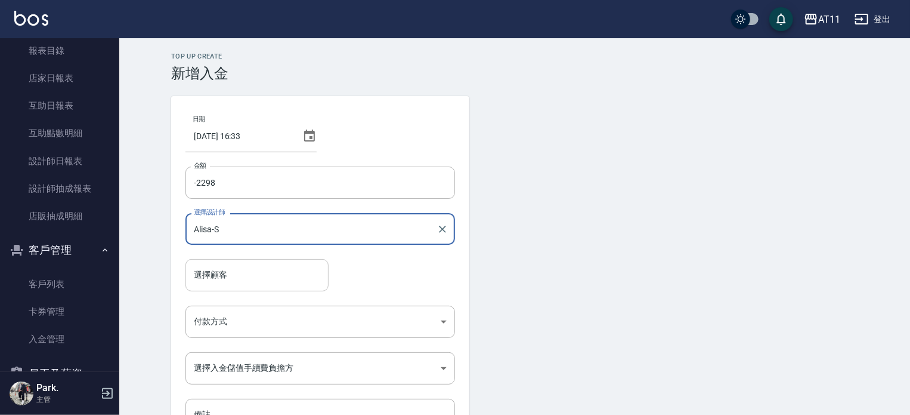
click at [234, 279] on input "選擇顧客" at bounding box center [257, 274] width 132 height 21
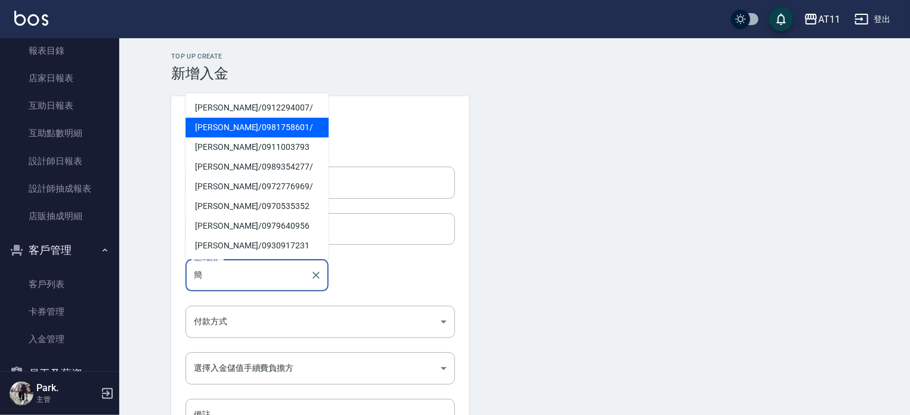
click at [253, 128] on span "簡嘉儀 / 0981758601 /" at bounding box center [257, 128] width 143 height 20
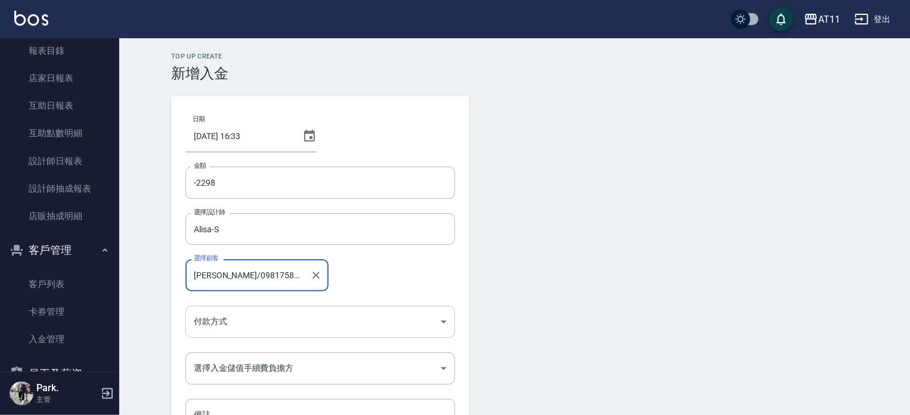
type input "簡嘉儀/0981758601/"
click at [236, 319] on body "AT11 登出 櫃檯作業 打帳單 帳單列表 現金收支登錄 材料自購登錄 每日結帳 排班表 現場電腦打卡 掃碼打卡 預約管理 預約管理 單日預約紀錄 單週預約紀…" at bounding box center [455, 247] width 910 height 495
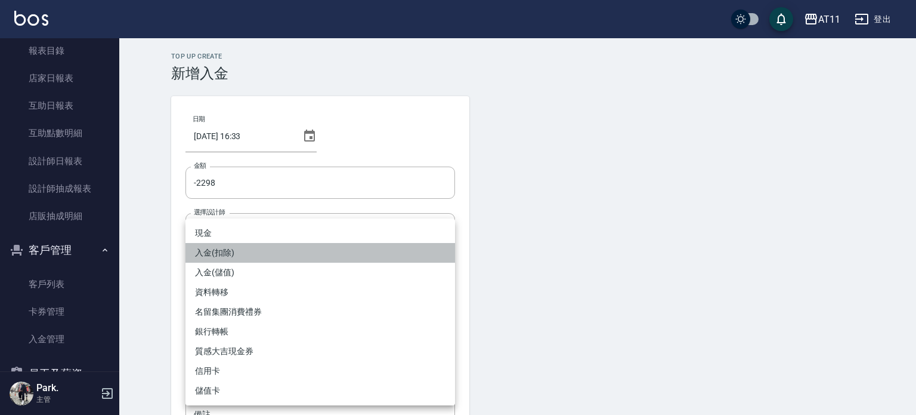
click at [262, 252] on li "入金(扣除)" at bounding box center [321, 253] width 270 height 20
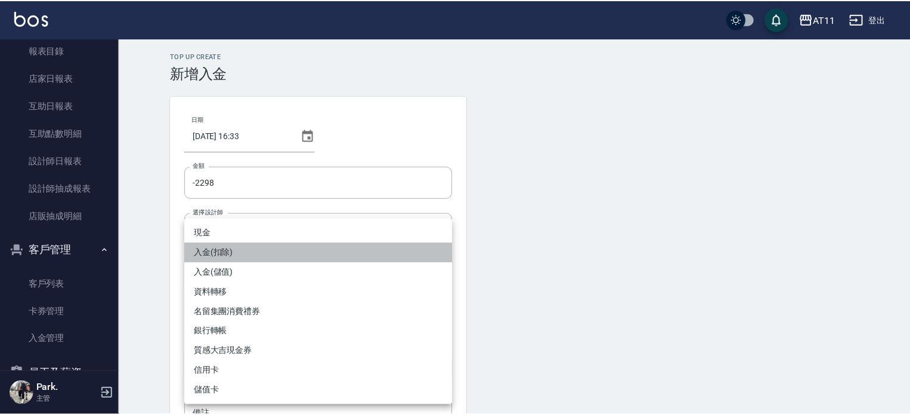
type input "入金(扣除)"
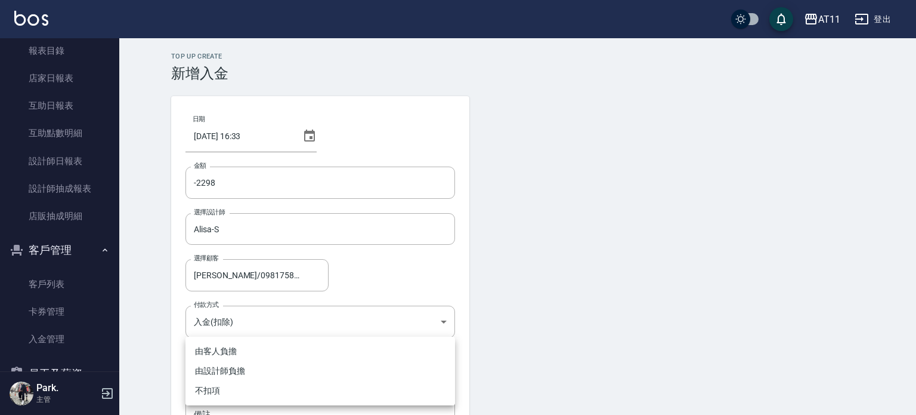
click at [302, 366] on body "AT11 登出 櫃檯作業 打帳單 帳單列表 現金收支登錄 材料自購登錄 每日結帳 排班表 現場電腦打卡 掃碼打卡 預約管理 預約管理 單日預約紀錄 單週預約紀…" at bounding box center [458, 247] width 916 height 495
click at [231, 393] on li "不扣項" at bounding box center [321, 391] width 270 height 20
type input "WITHOUTHANDLINGFEE"
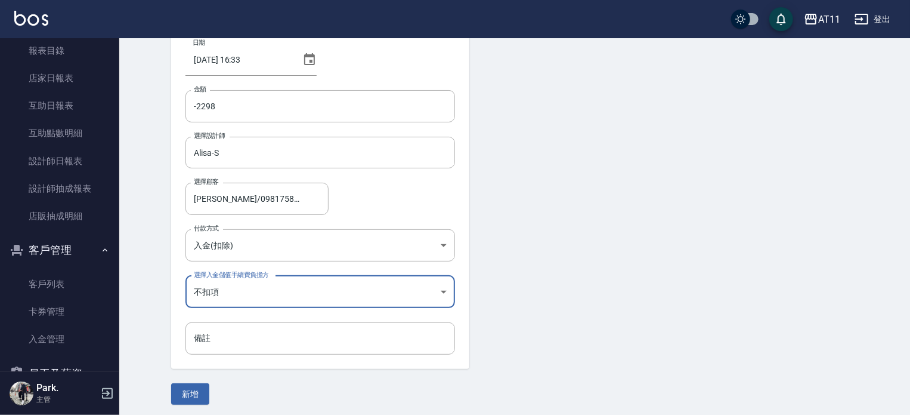
scroll to position [81, 0]
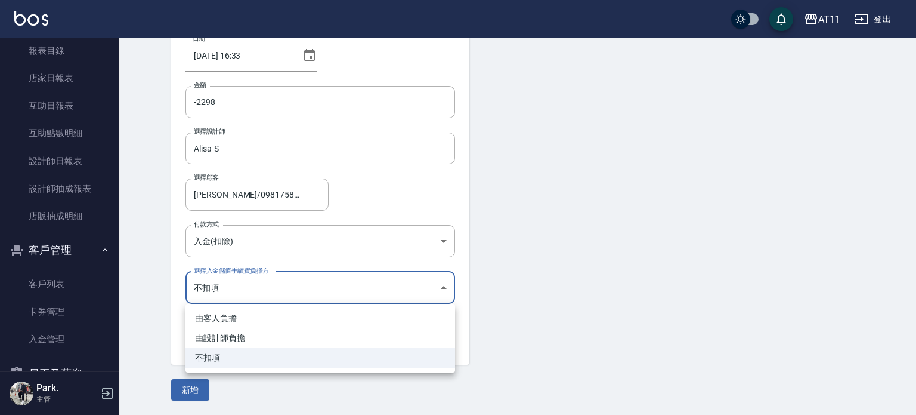
click at [243, 293] on body "AT11 登出 櫃檯作業 打帳單 帳單列表 現金收支登錄 材料自購登錄 每日結帳 排班表 現場電腦打卡 掃碼打卡 預約管理 預約管理 單日預約紀錄 單週預約紀…" at bounding box center [458, 166] width 916 height 495
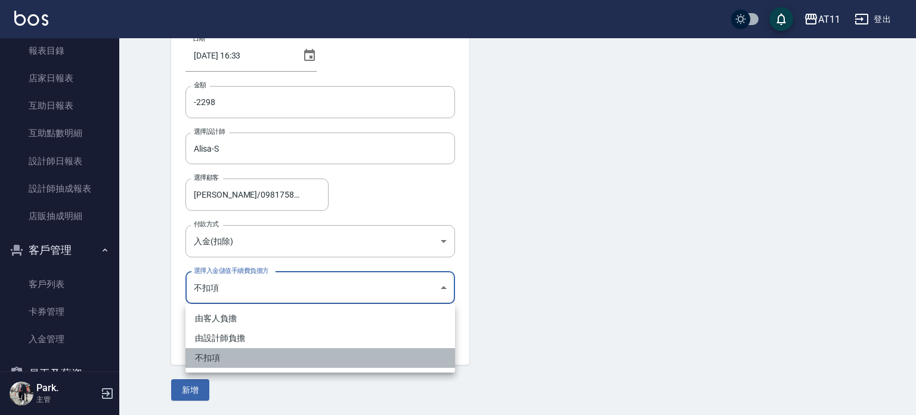
click at [217, 359] on li "不扣項" at bounding box center [321, 358] width 270 height 20
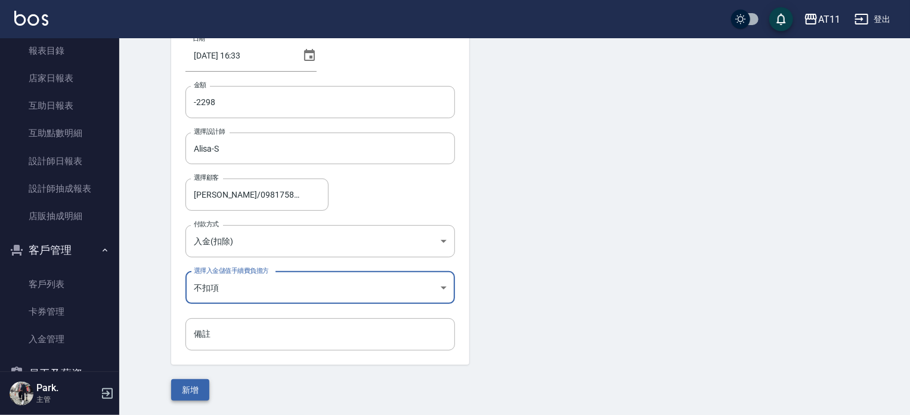
click at [193, 393] on button "新增" at bounding box center [190, 390] width 38 height 22
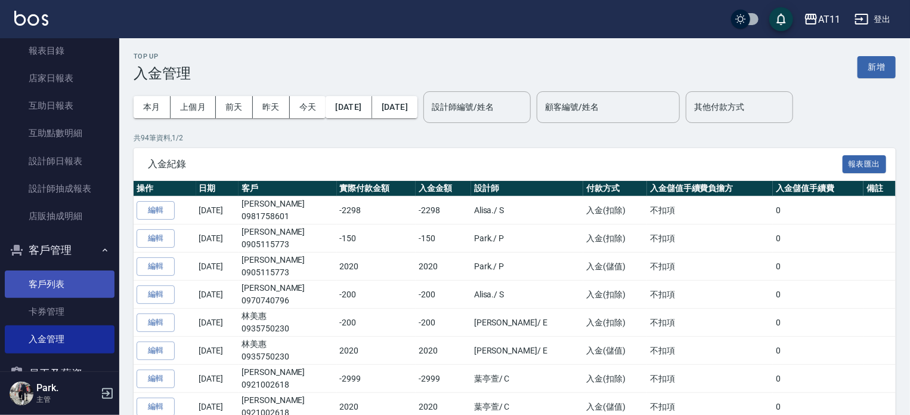
click at [51, 283] on link "客戶列表" at bounding box center [60, 283] width 110 height 27
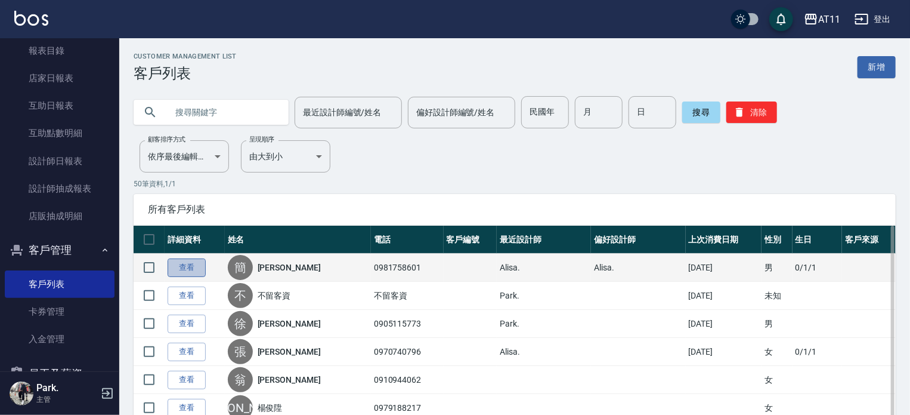
click at [194, 268] on link "查看" at bounding box center [187, 267] width 38 height 18
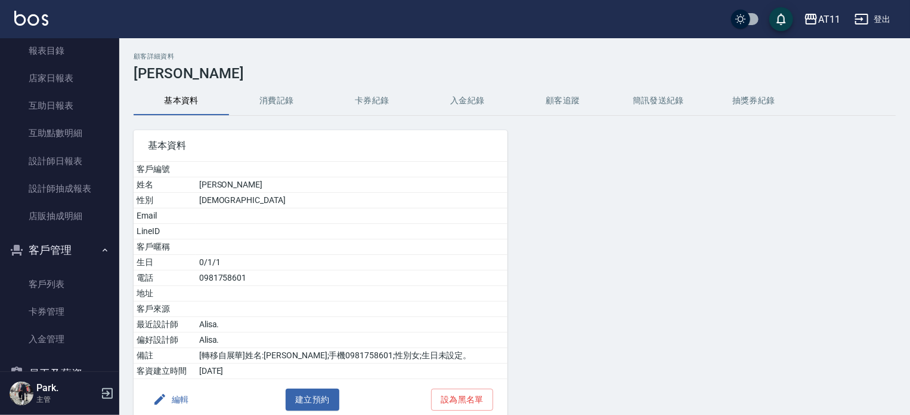
click at [468, 103] on button "入金紀錄" at bounding box center [467, 100] width 95 height 29
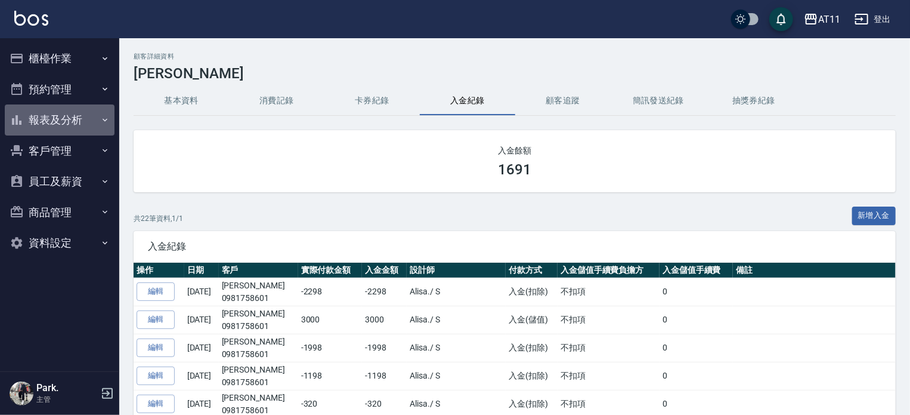
click at [60, 121] on button "報表及分析" at bounding box center [60, 119] width 110 height 31
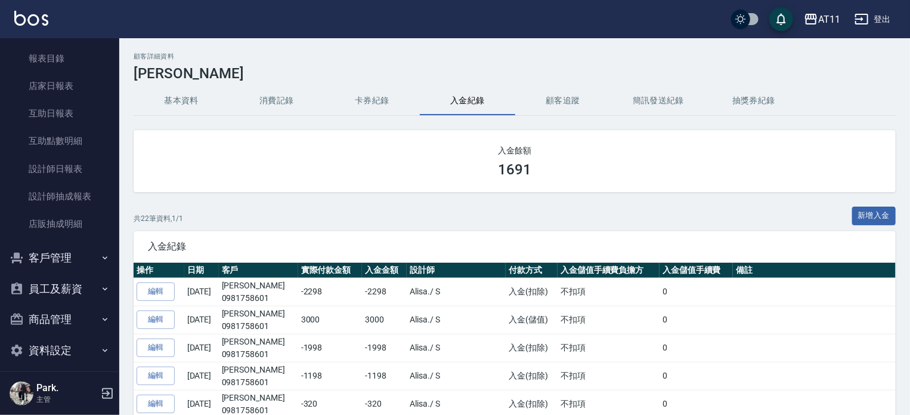
scroll to position [103, 0]
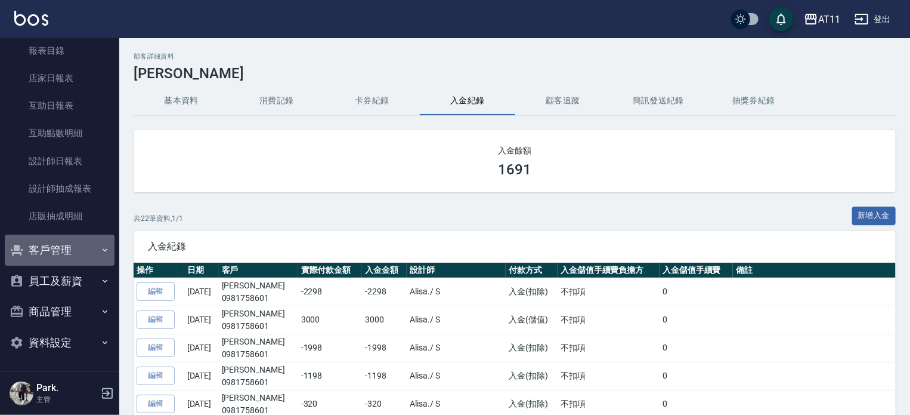
click at [81, 249] on button "客戶管理" at bounding box center [60, 249] width 110 height 31
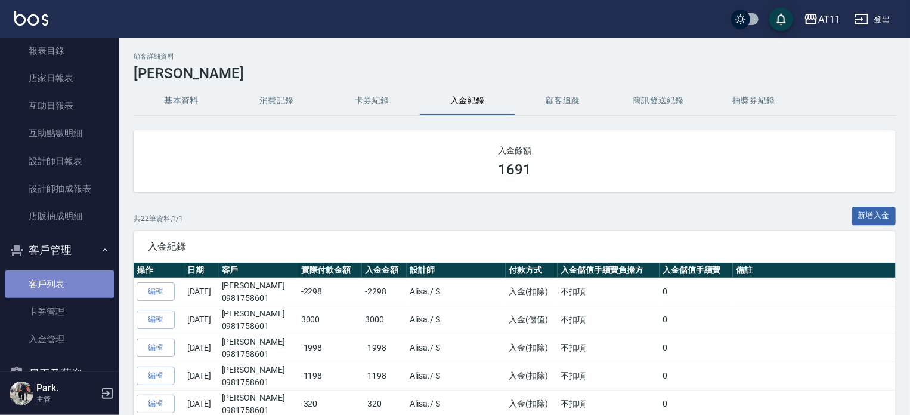
click at [69, 288] on link "客戶列表" at bounding box center [60, 283] width 110 height 27
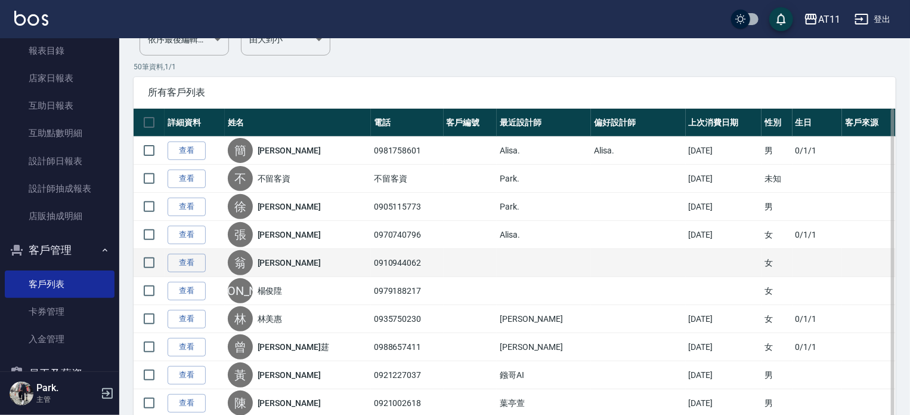
scroll to position [119, 0]
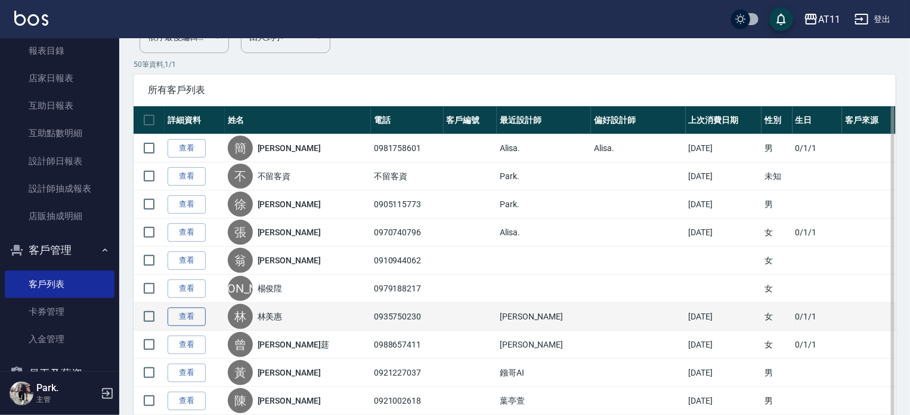
click at [199, 316] on link "查看" at bounding box center [187, 316] width 38 height 18
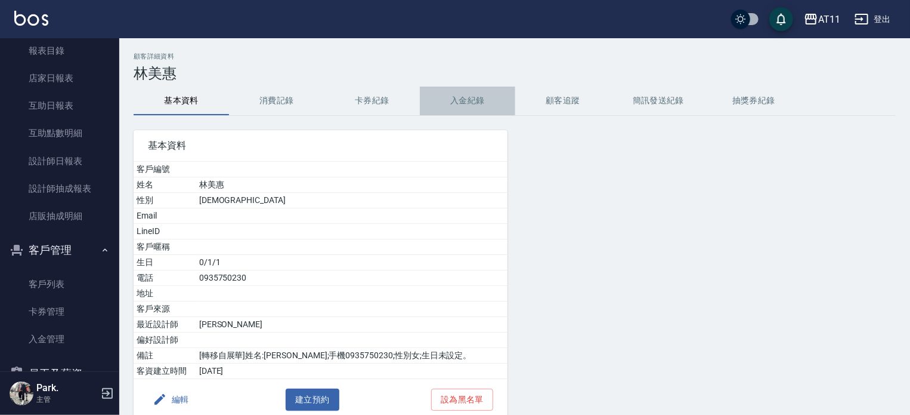
click at [474, 100] on button "入金紀錄" at bounding box center [467, 100] width 95 height 29
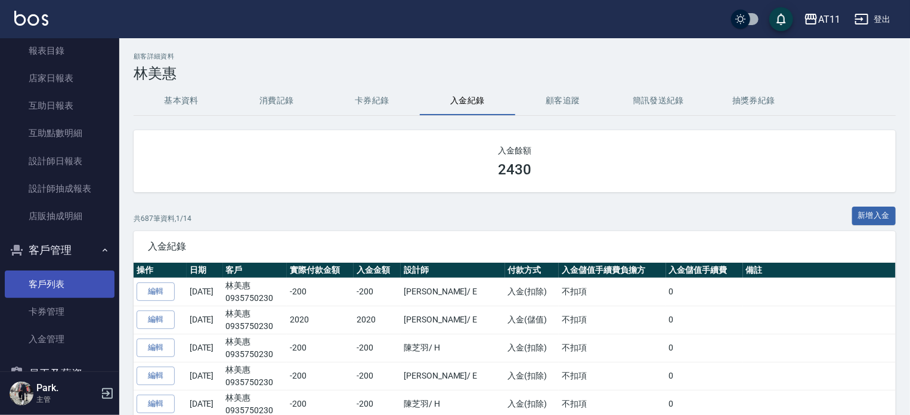
click at [60, 293] on link "客戶列表" at bounding box center [60, 283] width 110 height 27
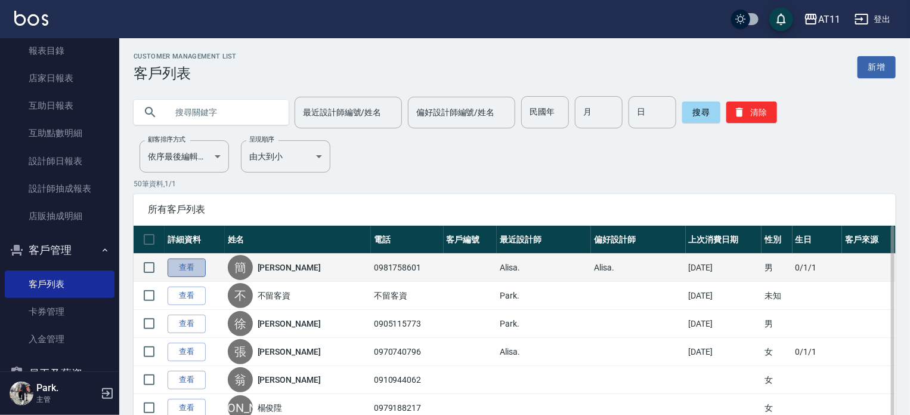
click at [191, 269] on link "查看" at bounding box center [187, 267] width 38 height 18
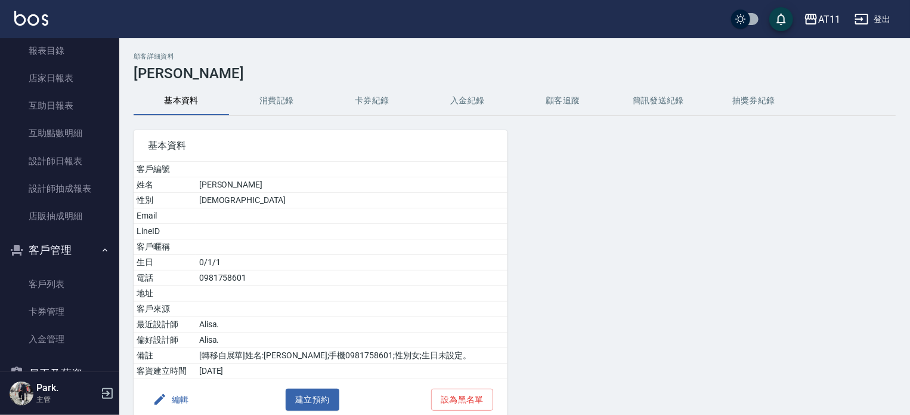
click at [458, 90] on button "入金紀錄" at bounding box center [467, 100] width 95 height 29
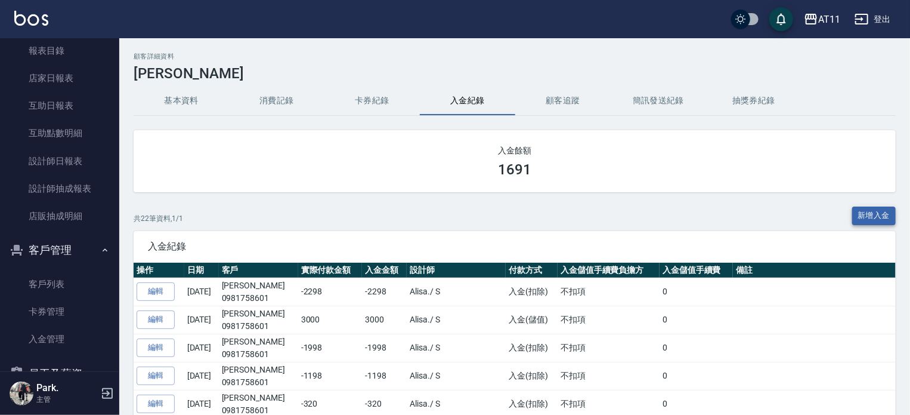
click at [877, 214] on button "新增入金" at bounding box center [874, 215] width 44 height 18
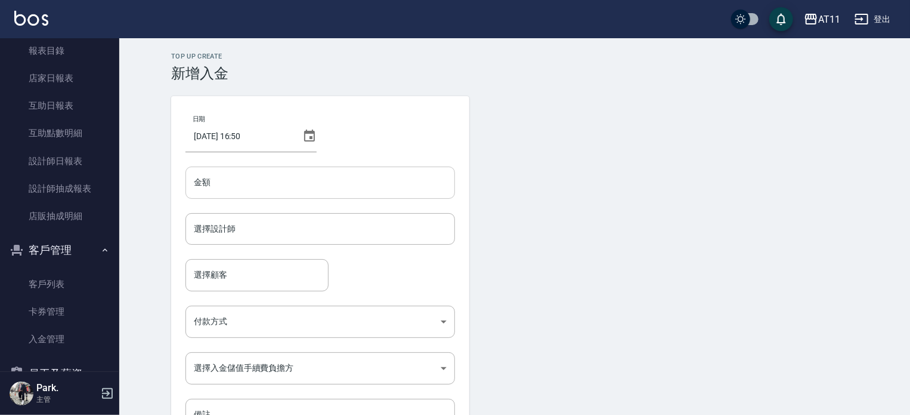
click at [240, 176] on input "金額" at bounding box center [321, 182] width 270 height 32
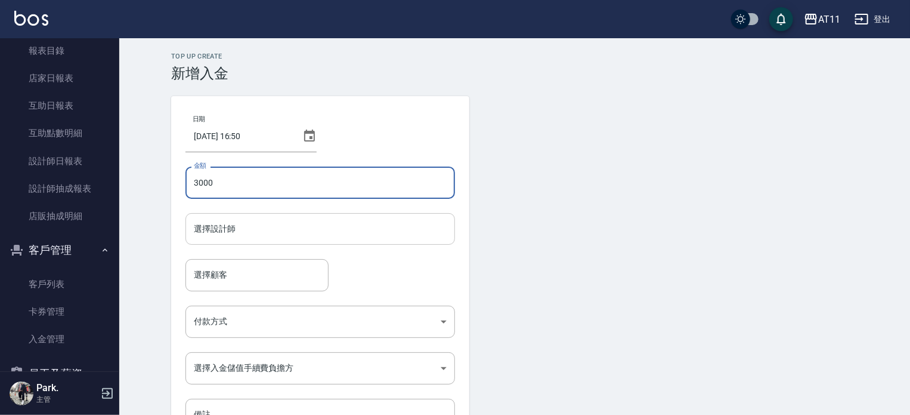
type input "3000"
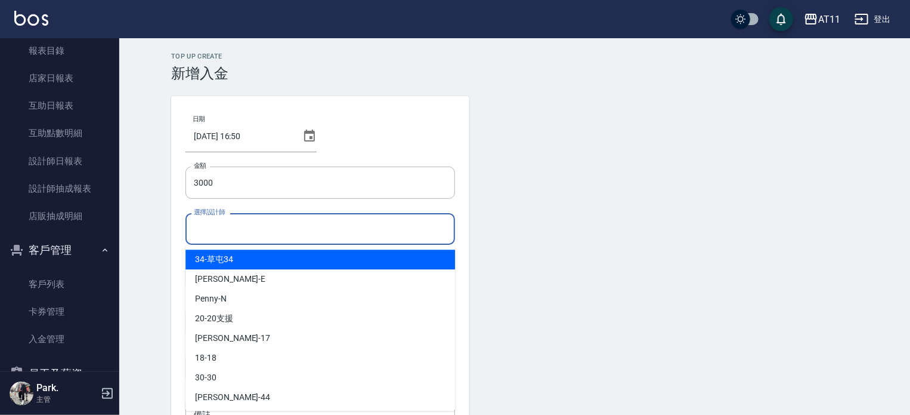
click at [282, 219] on input "選擇設計師" at bounding box center [320, 228] width 259 height 21
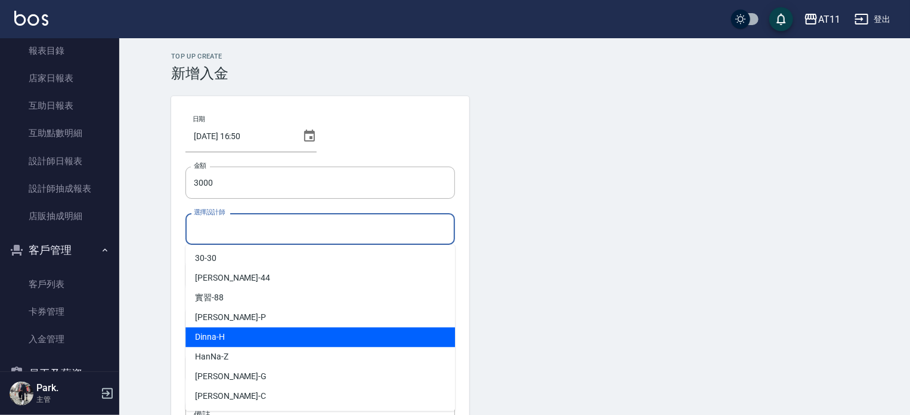
scroll to position [158, 0]
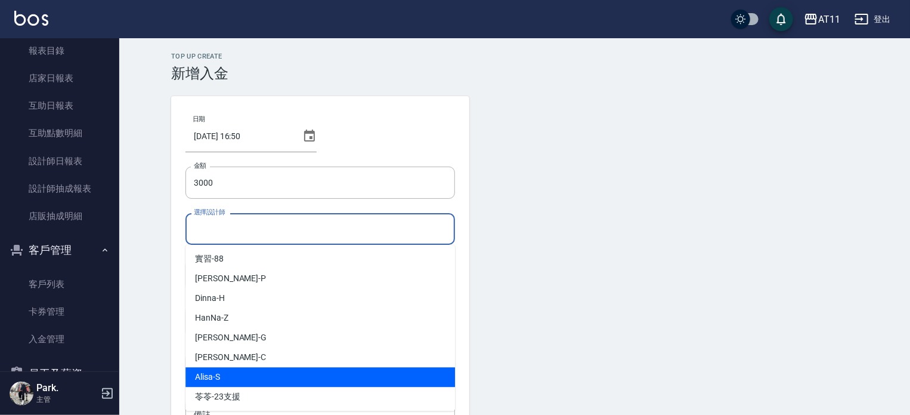
click at [225, 371] on div "Alisa -S" at bounding box center [321, 377] width 270 height 20
type input "Alisa-S"
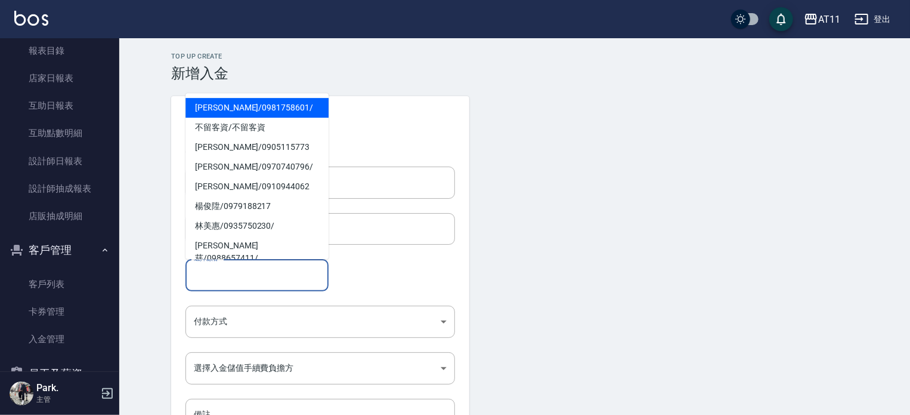
click at [221, 282] on input "選擇顧客" at bounding box center [257, 274] width 132 height 21
click at [247, 104] on span "簡嘉儀 / 0981758601 /" at bounding box center [257, 108] width 143 height 20
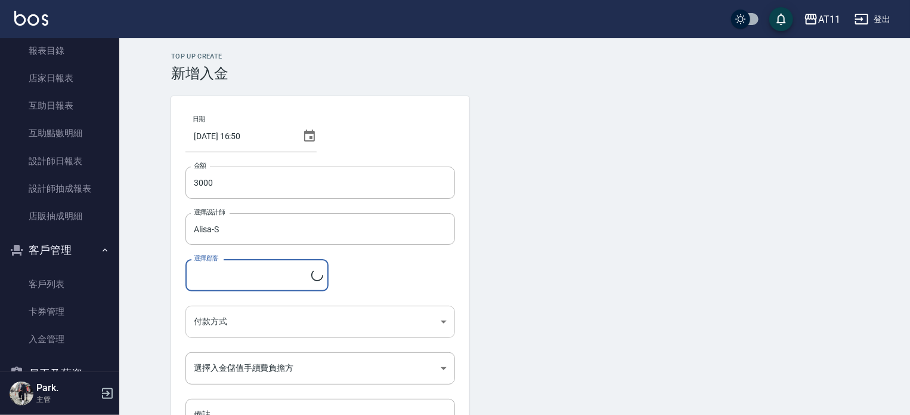
type input "簡嘉儀/0981758601/"
click at [205, 317] on body "AT11 登出 櫃檯作業 打帳單 帳單列表 現金收支登錄 材料自購登錄 每日結帳 排班表 現場電腦打卡 掃碼打卡 預約管理 預約管理 單日預約紀錄 單週預約紀…" at bounding box center [455, 247] width 910 height 495
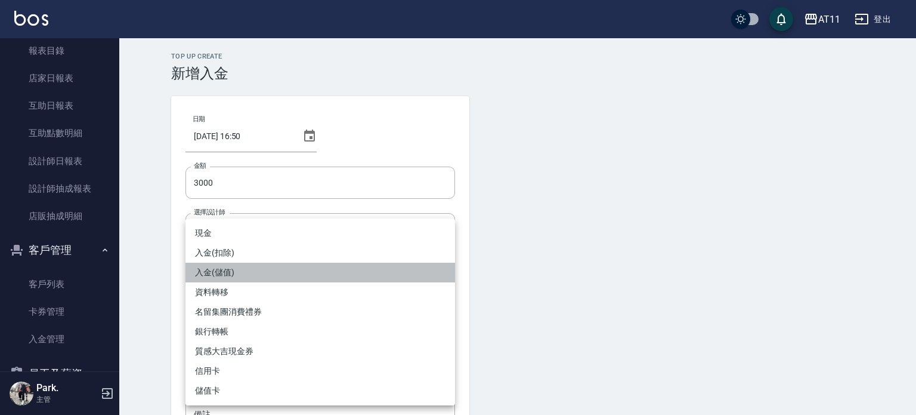
click at [224, 277] on li "入金(儲值)" at bounding box center [321, 272] width 270 height 20
type input "入金(儲值)"
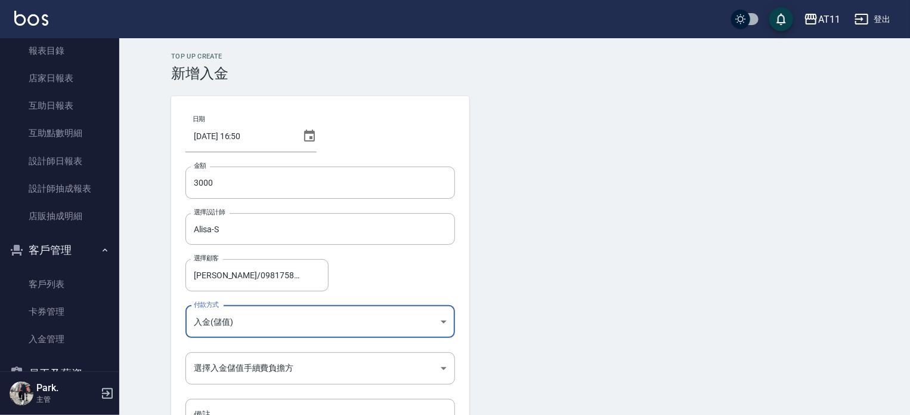
drag, startPoint x: 671, startPoint y: 314, endPoint x: 579, endPoint y: 338, distance: 94.9
click at [669, 314] on form "日期 2025/08/18 16:50 金額 3000 金額 選擇設計師 Alisa-S 選擇設計師 選擇顧客 簡嘉儀/0981758601/ 選擇顧客 付款…" at bounding box center [514, 288] width 687 height 385
click at [329, 375] on body "AT11 登出 櫃檯作業 打帳單 帳單列表 現金收支登錄 材料自購登錄 每日結帳 排班表 現場電腦打卡 掃碼打卡 預約管理 預約管理 單日預約紀錄 單週預約紀…" at bounding box center [455, 247] width 910 height 495
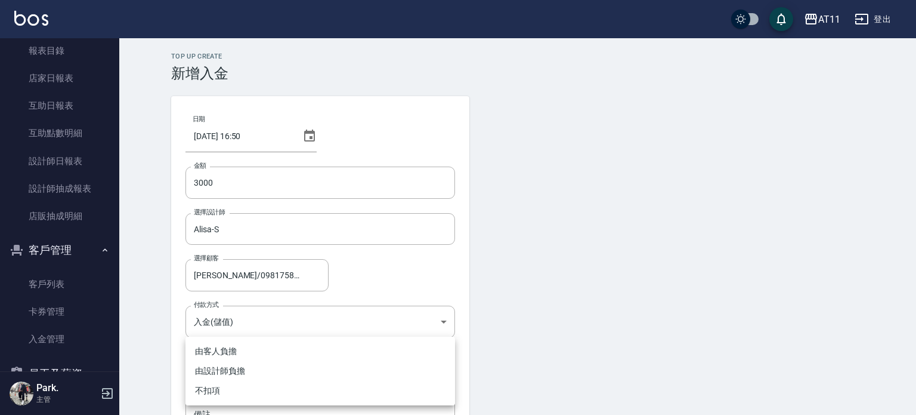
click at [243, 388] on li "不扣項" at bounding box center [321, 391] width 270 height 20
type input "WITHOUTHANDLINGFEE"
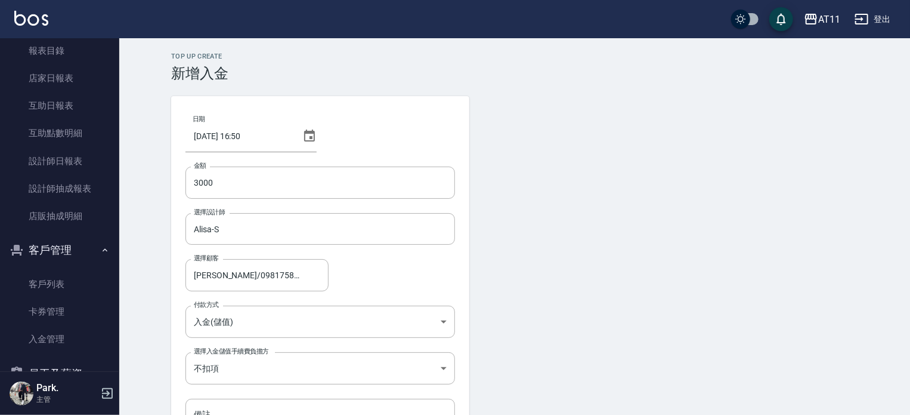
click at [563, 338] on form "日期 2025/08/18 16:50 金額 3000 金額 選擇設計師 Alisa-S 選擇設計師 選擇顧客 簡嘉儀/0981758601/ 選擇顧客 付款…" at bounding box center [514, 288] width 687 height 385
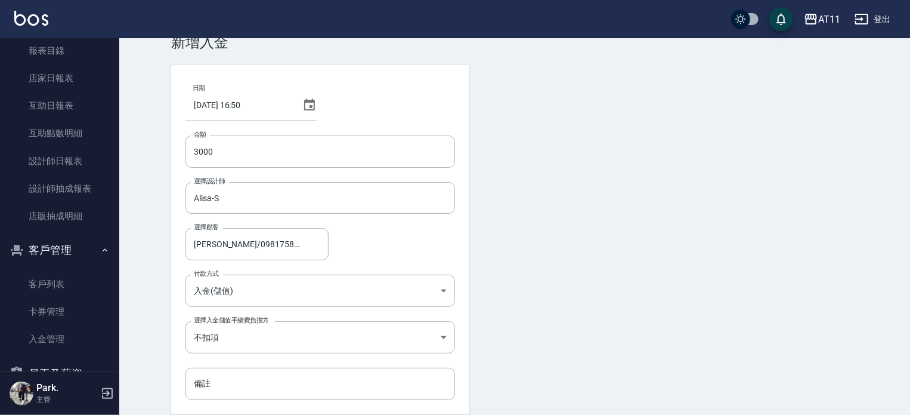
scroll to position [81, 0]
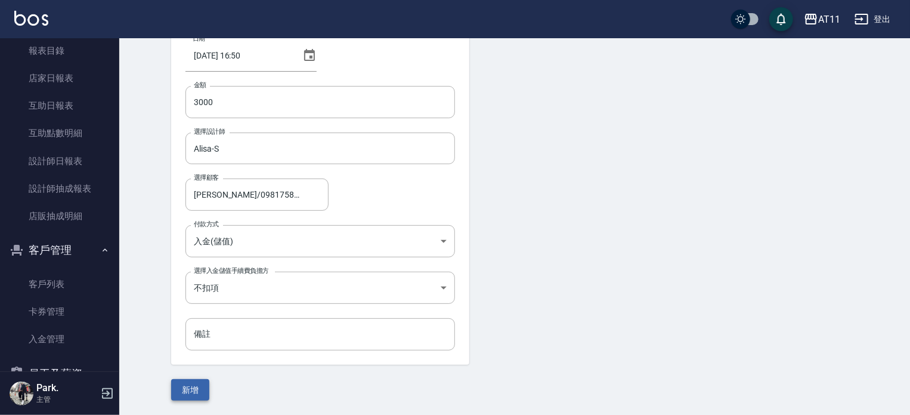
click at [184, 383] on button "新增" at bounding box center [190, 390] width 38 height 22
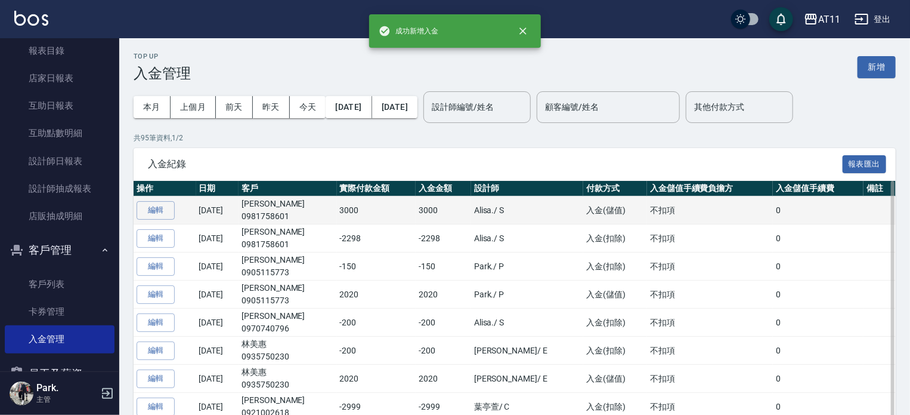
click at [235, 206] on td "[DATE]" at bounding box center [217, 210] width 43 height 28
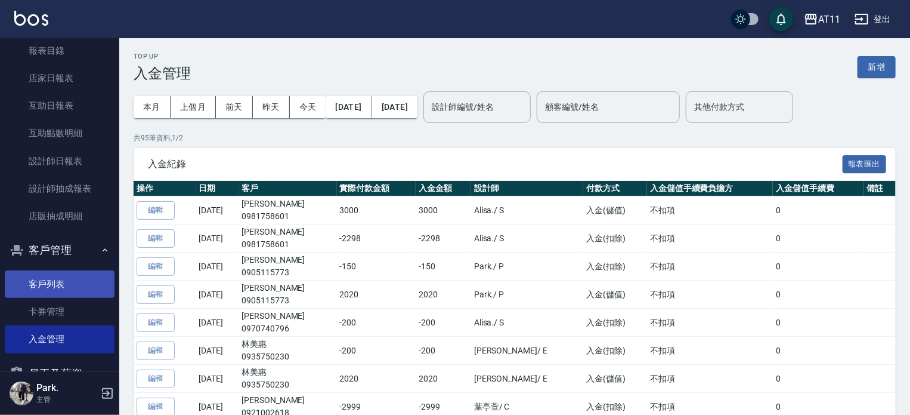
click at [45, 275] on link "客戶列表" at bounding box center [60, 283] width 110 height 27
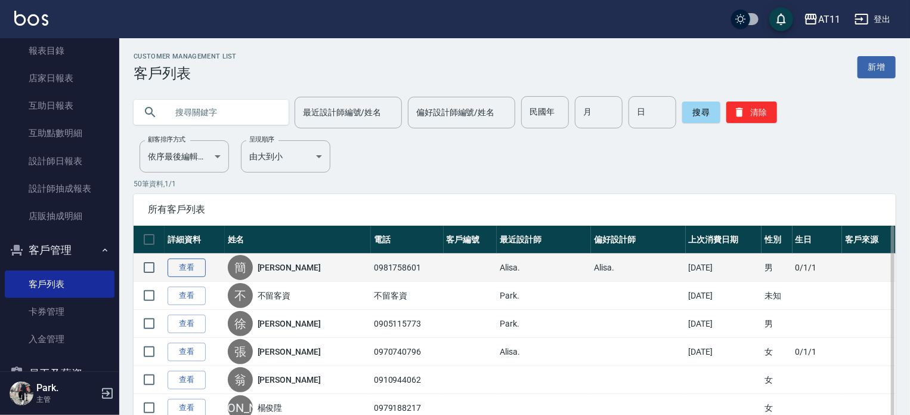
click at [194, 266] on link "查看" at bounding box center [187, 267] width 38 height 18
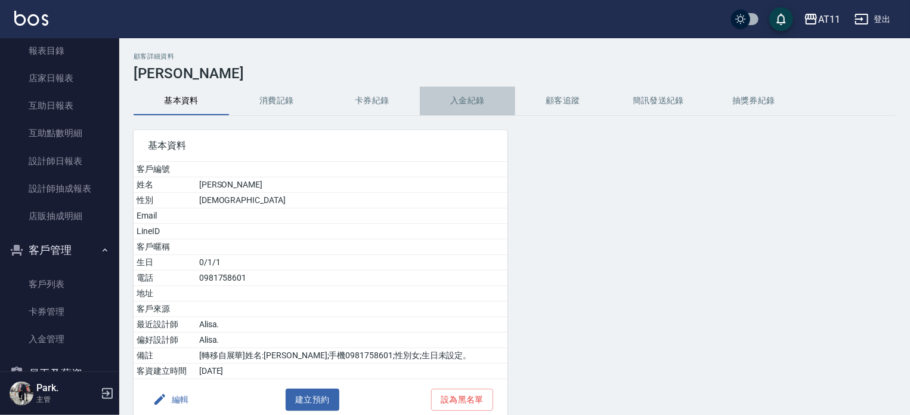
click at [484, 107] on button "入金紀錄" at bounding box center [467, 100] width 95 height 29
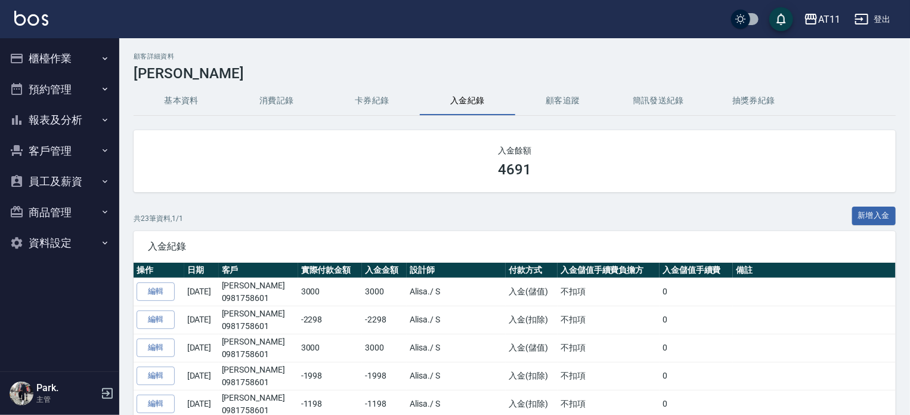
click at [60, 63] on button "櫃檯作業" at bounding box center [60, 58] width 110 height 31
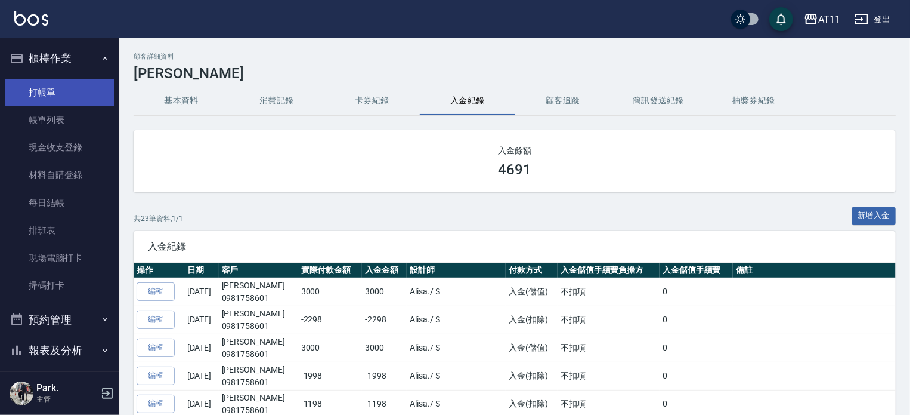
click at [58, 92] on link "打帳單" at bounding box center [60, 92] width 110 height 27
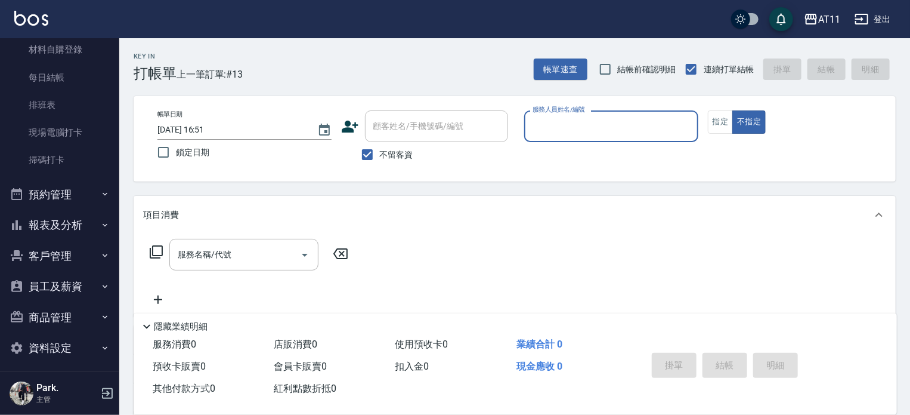
scroll to position [131, 0]
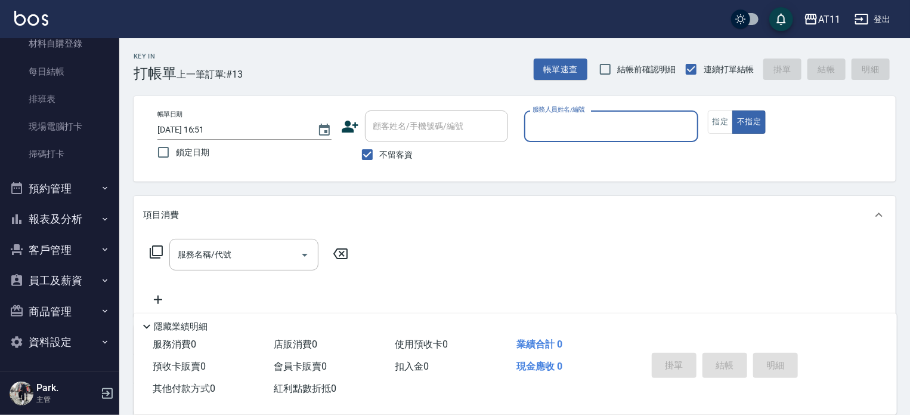
click at [78, 255] on button "客戶管理" at bounding box center [60, 249] width 110 height 31
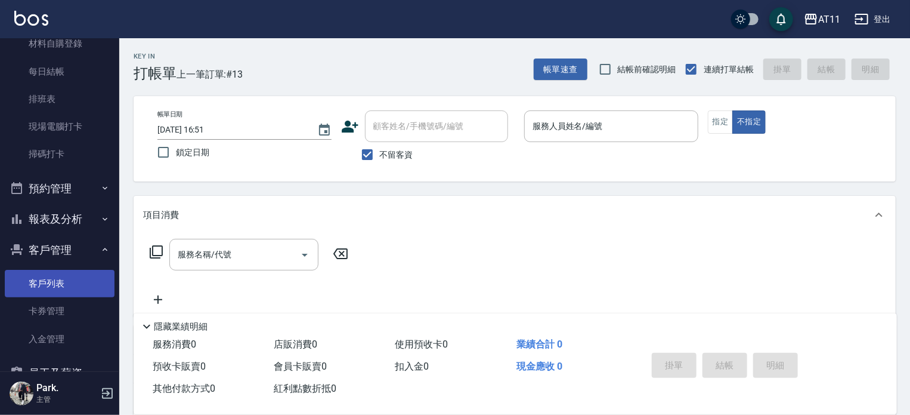
click at [70, 270] on link "客戶列表" at bounding box center [60, 283] width 110 height 27
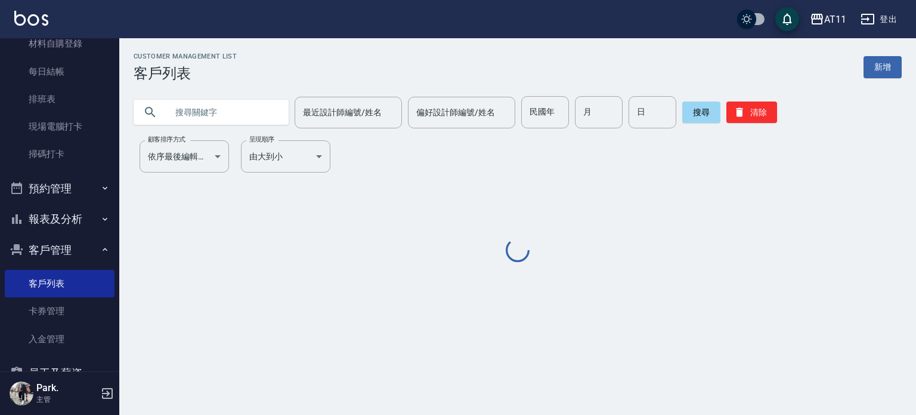
click at [190, 109] on input "text" at bounding box center [223, 112] width 112 height 32
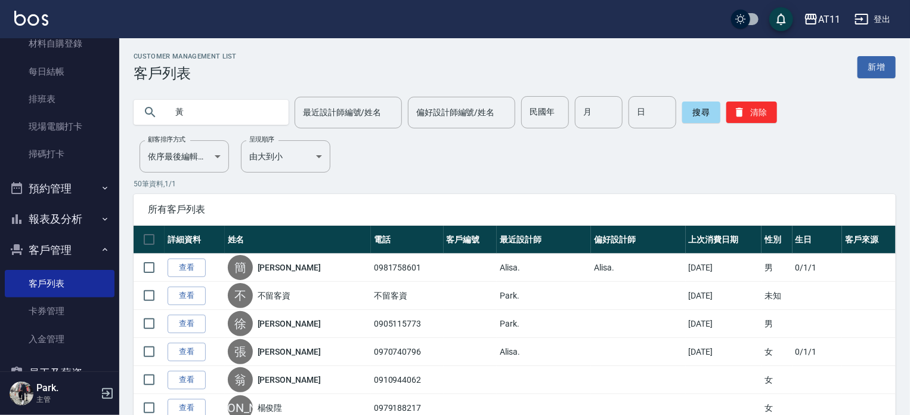
type input "黃"
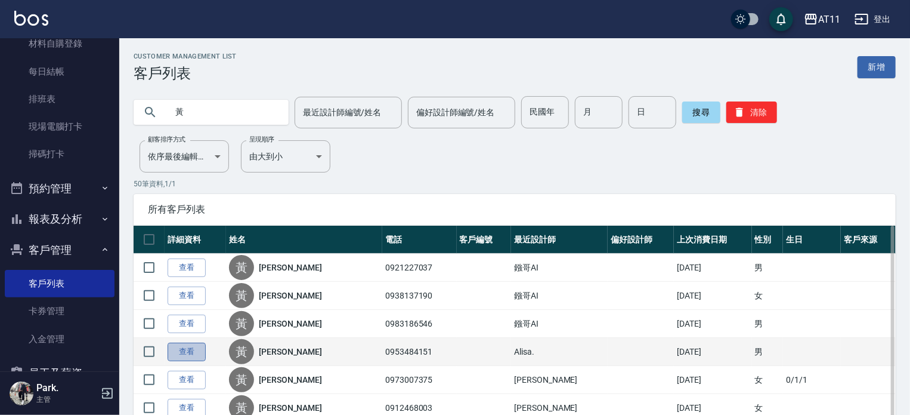
click at [190, 355] on link "查看" at bounding box center [187, 351] width 38 height 18
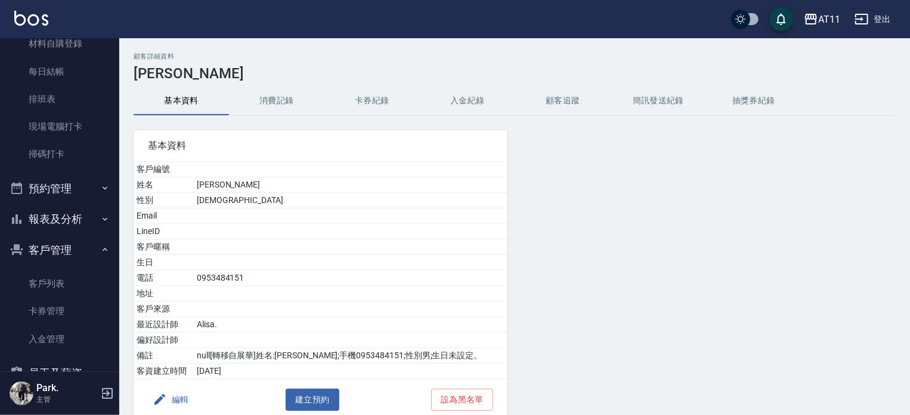
click at [492, 92] on button "入金紀錄" at bounding box center [467, 100] width 95 height 29
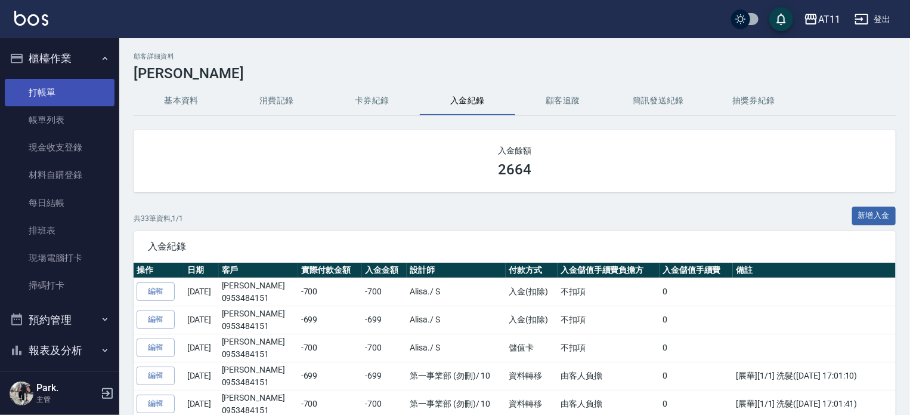
click at [69, 99] on link "打帳單" at bounding box center [60, 92] width 110 height 27
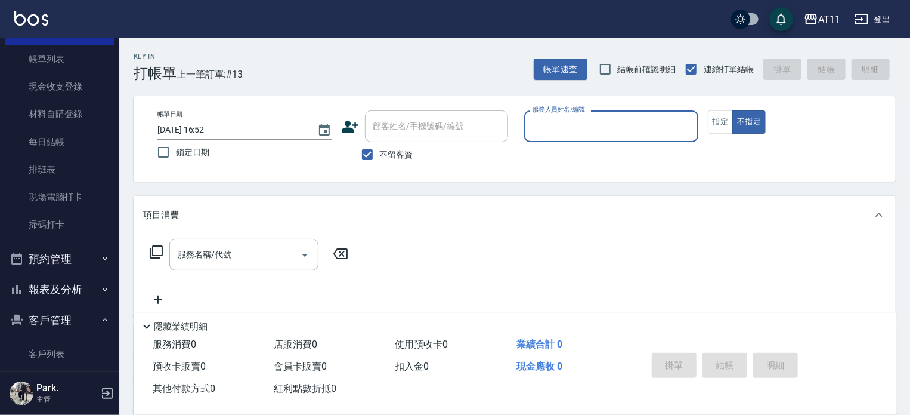
scroll to position [119, 0]
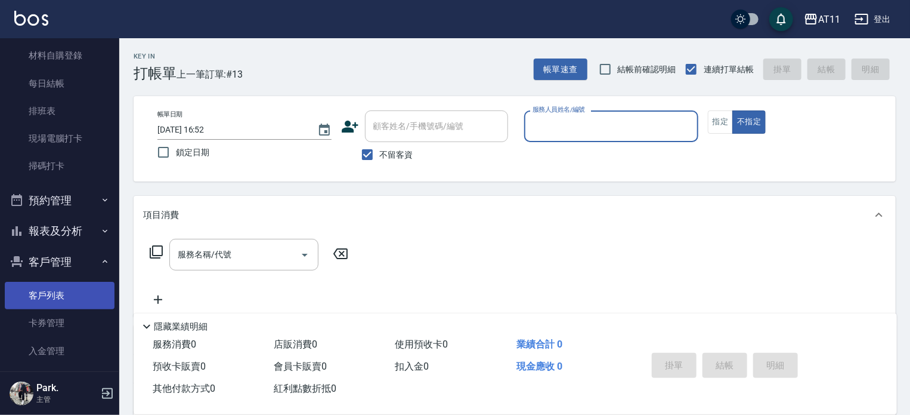
click at [78, 185] on ul "客戶列表 卡券管理 入金管理" at bounding box center [60, 70] width 110 height 230
click at [76, 291] on link "客戶列表" at bounding box center [60, 295] width 110 height 27
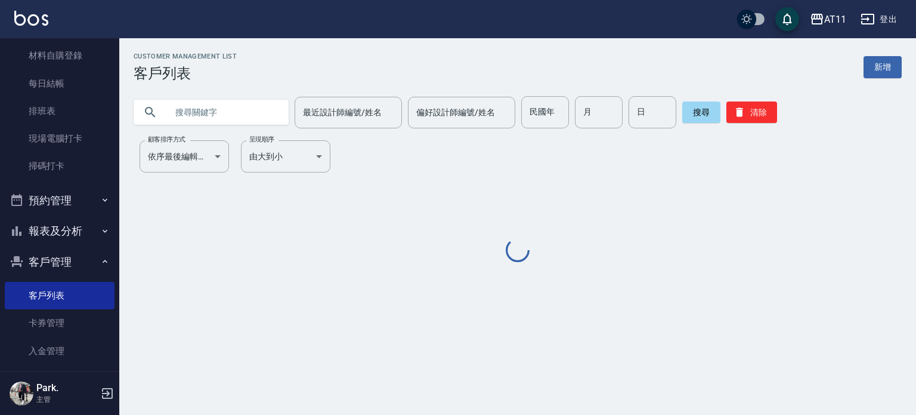
click at [224, 118] on input "text" at bounding box center [223, 112] width 112 height 32
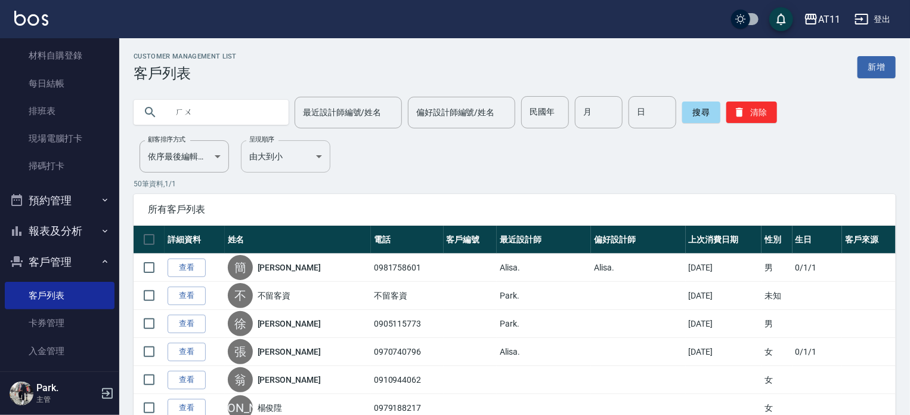
type input "ㄏ"
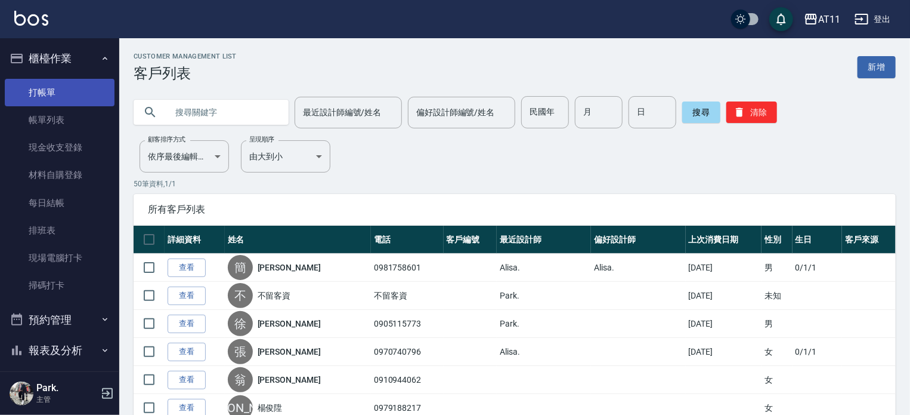
click at [81, 84] on link "打帳單" at bounding box center [60, 92] width 110 height 27
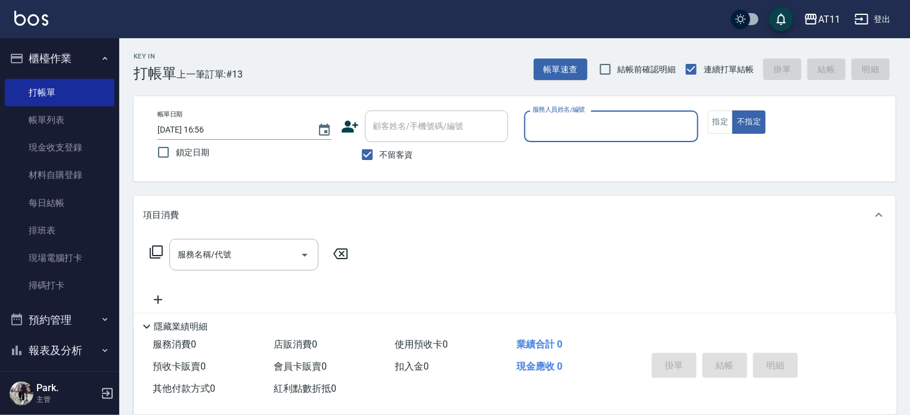
scroll to position [224, 0]
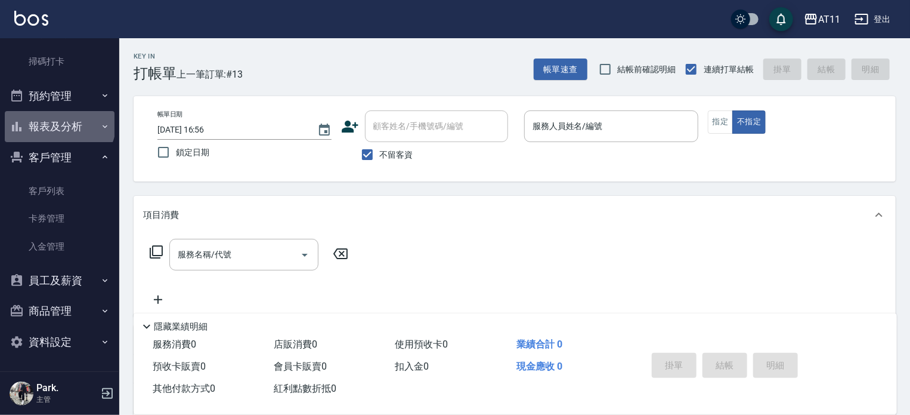
click at [58, 122] on button "報表及分析" at bounding box center [60, 126] width 110 height 31
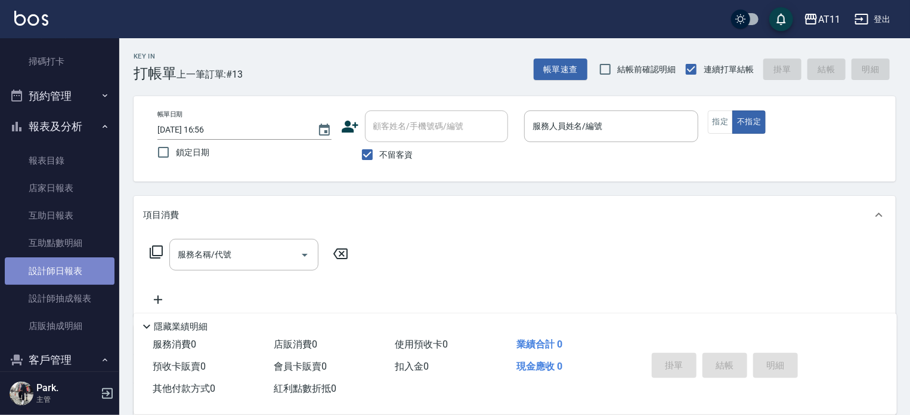
click at [67, 277] on link "設計師日報表" at bounding box center [60, 270] width 110 height 27
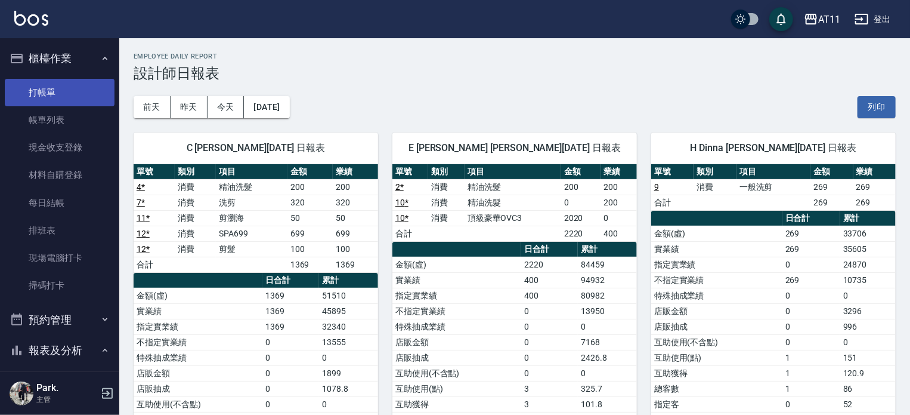
click at [67, 92] on link "打帳單" at bounding box center [60, 92] width 110 height 27
